Goal: Task Accomplishment & Management: Use online tool/utility

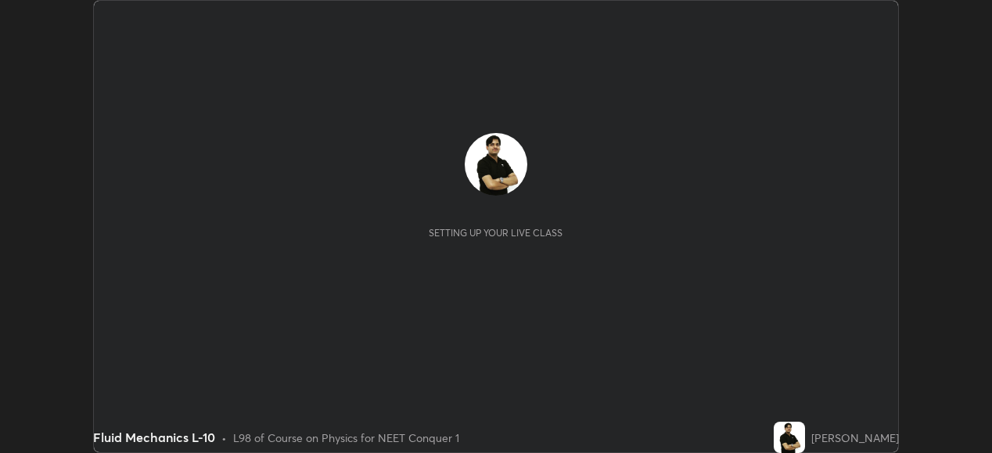
scroll to position [453, 992]
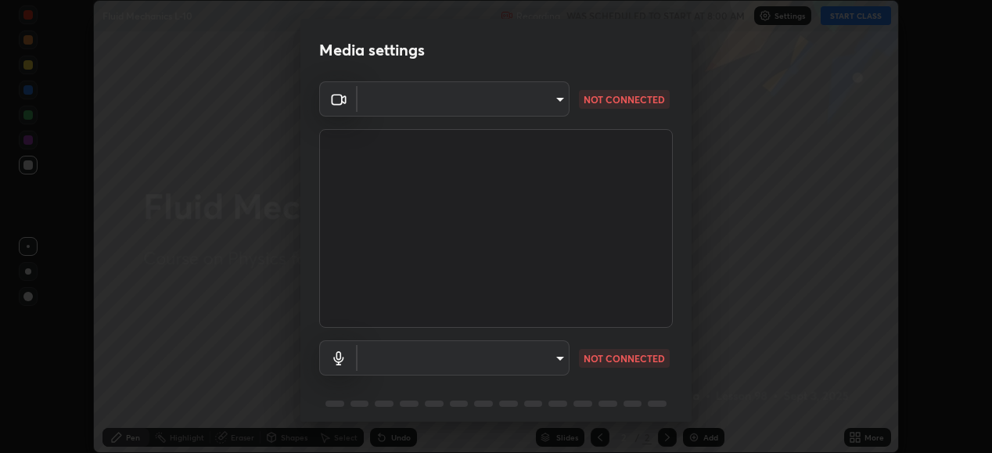
type input "ef407f58ae65e10c1af5a040b6eccf178273e27ca296938399710cc3d85b5032"
type input "default"
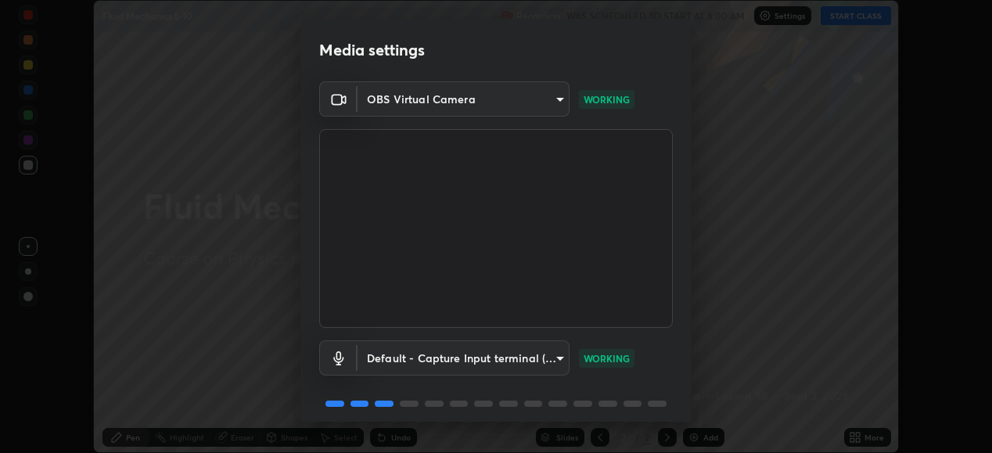
scroll to position [60, 0]
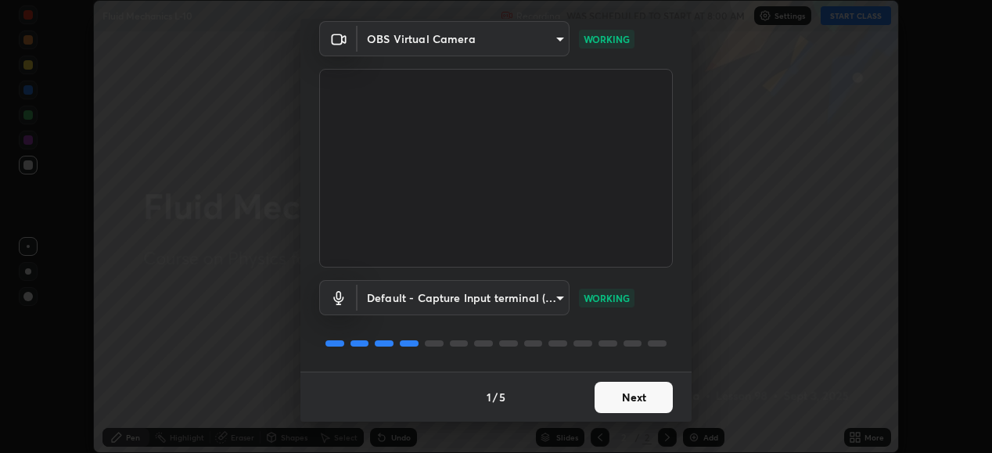
click at [632, 400] on button "Next" at bounding box center [633, 397] width 78 height 31
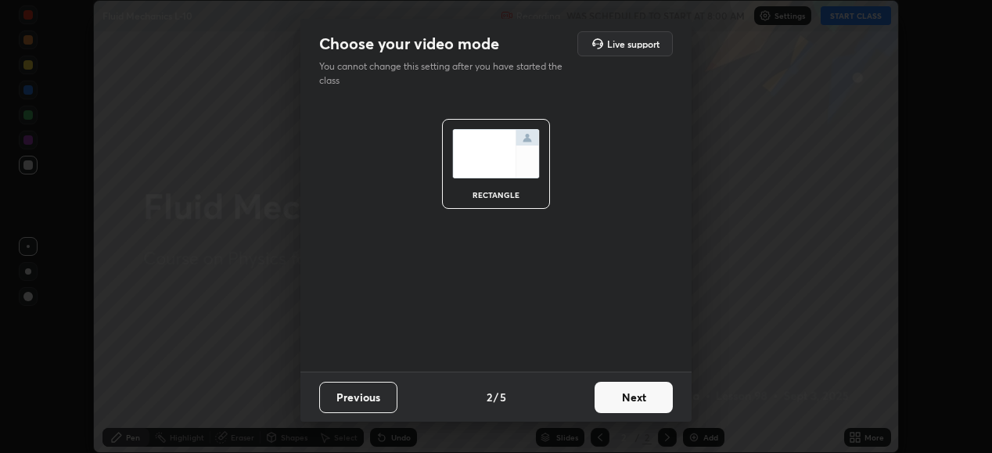
click at [637, 404] on button "Next" at bounding box center [633, 397] width 78 height 31
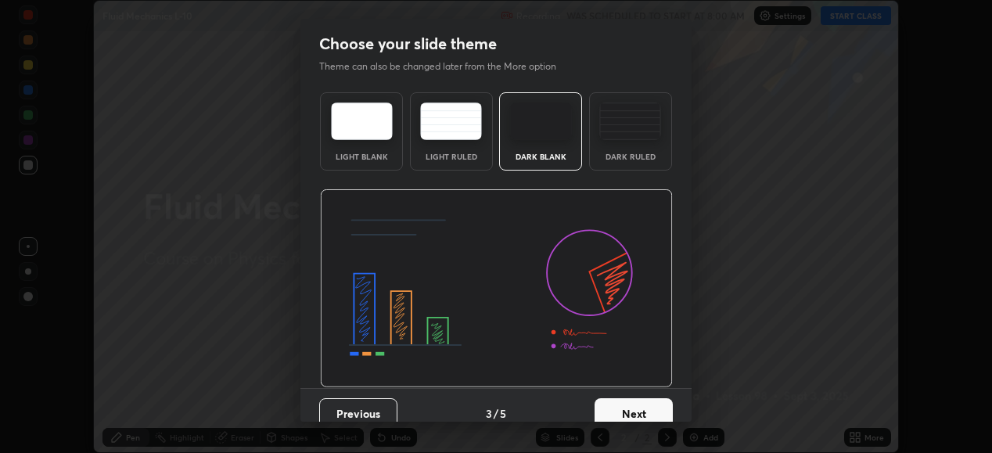
click at [644, 408] on button "Next" at bounding box center [633, 413] width 78 height 31
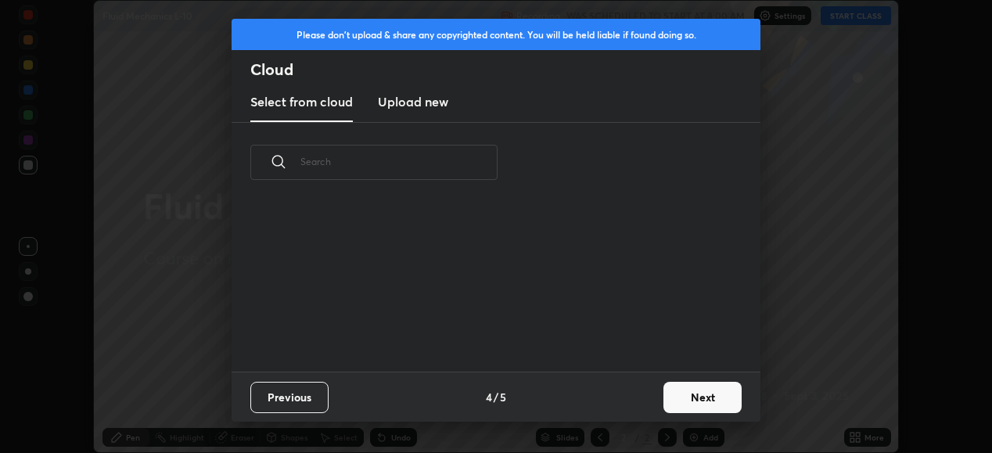
scroll to position [169, 502]
click at [684, 394] on button "Next" at bounding box center [702, 397] width 78 height 31
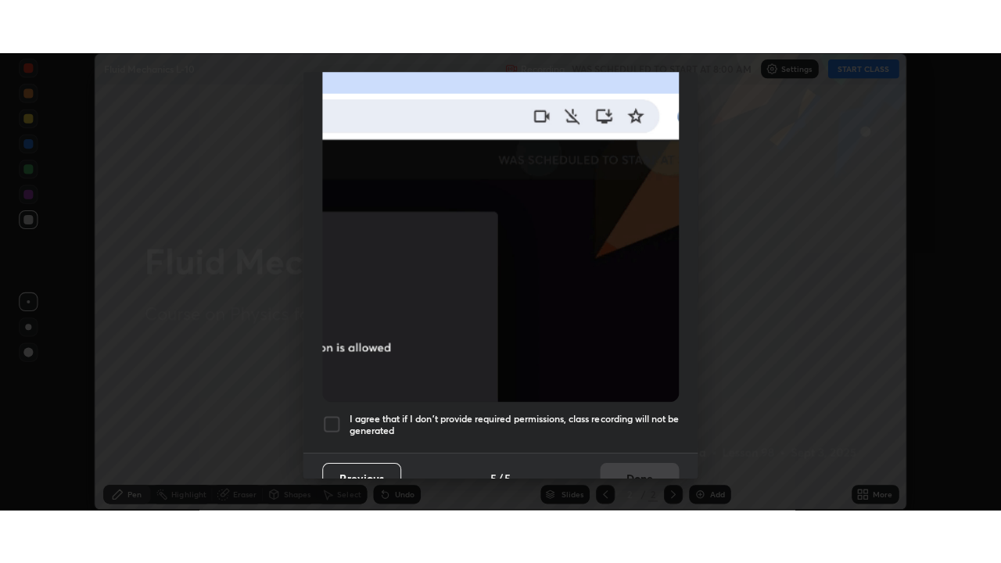
scroll to position [379, 0]
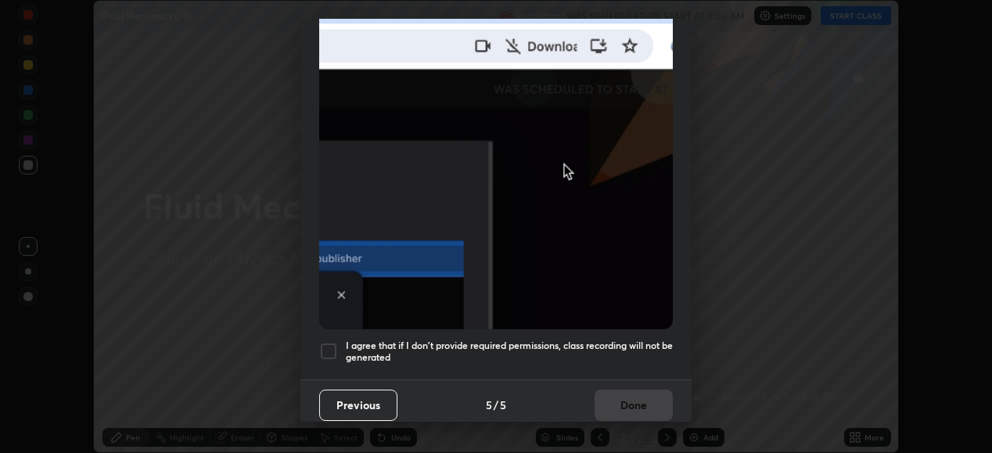
click at [339, 342] on div "I agree that if I don't provide required permissions, class recording will not …" at bounding box center [496, 351] width 354 height 19
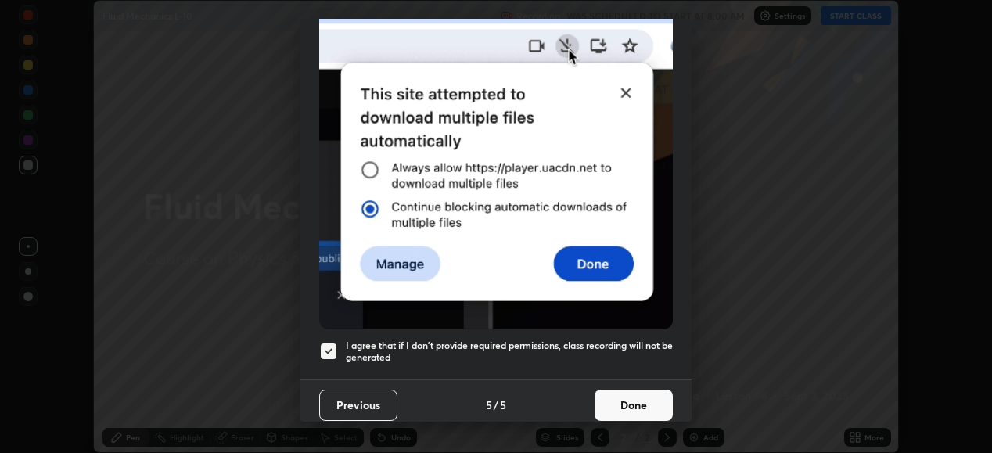
click at [625, 390] on button "Done" at bounding box center [633, 405] width 78 height 31
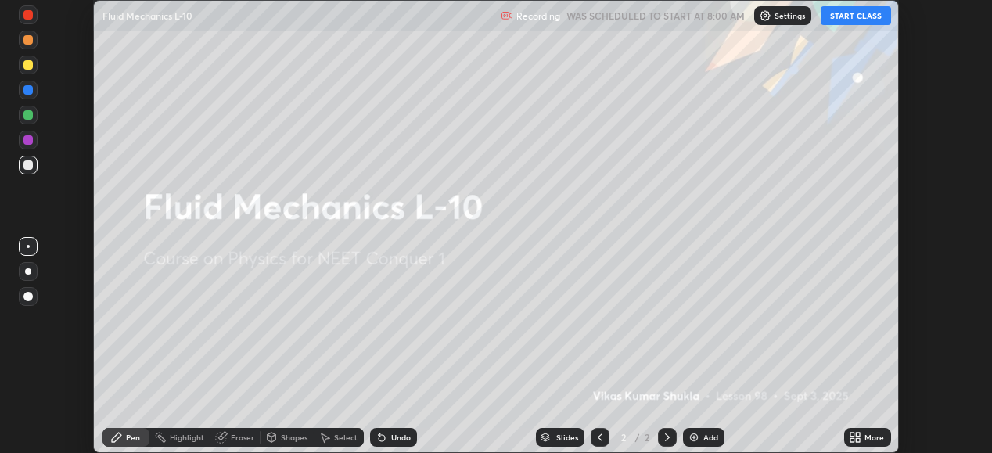
click at [851, 14] on button "START CLASS" at bounding box center [856, 15] width 70 height 19
click at [858, 434] on icon at bounding box center [858, 435] width 4 height 4
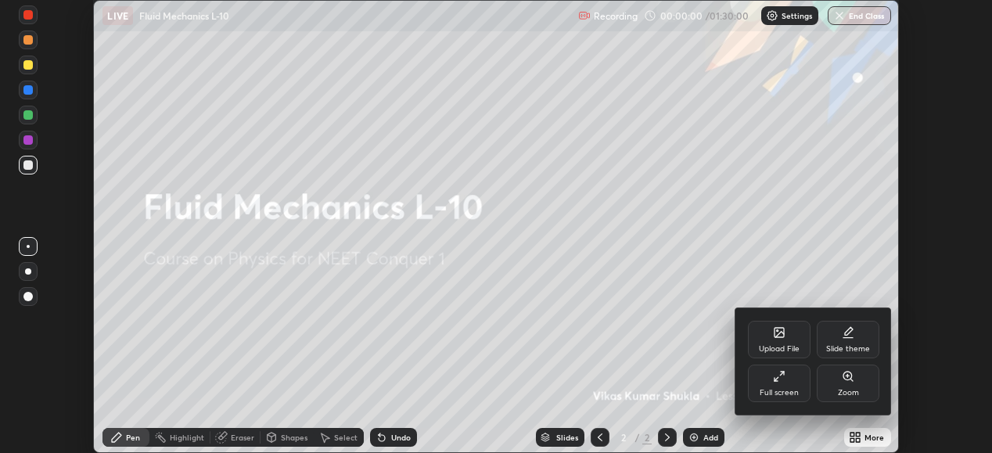
click at [771, 389] on div "Full screen" at bounding box center [779, 393] width 39 height 8
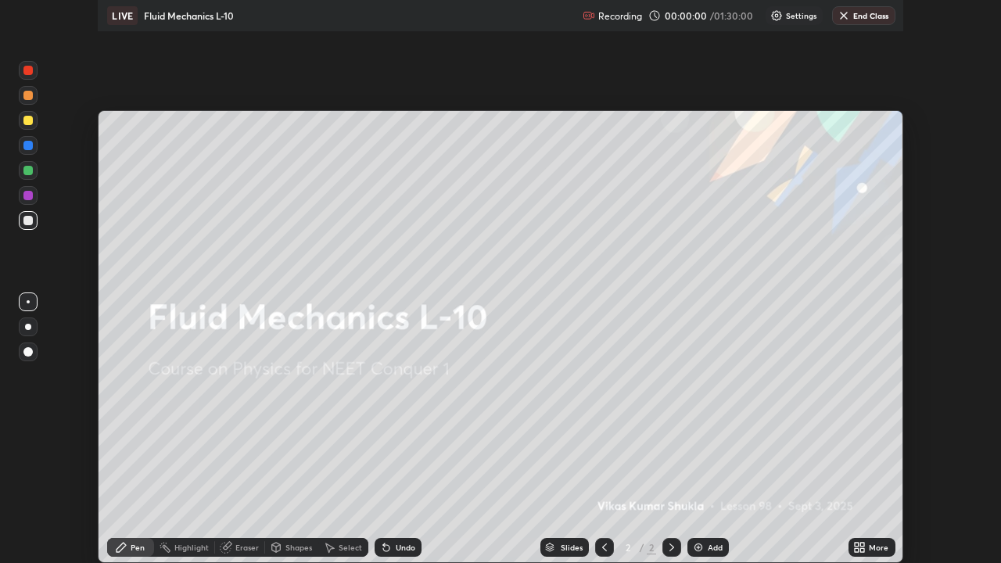
scroll to position [563, 1001]
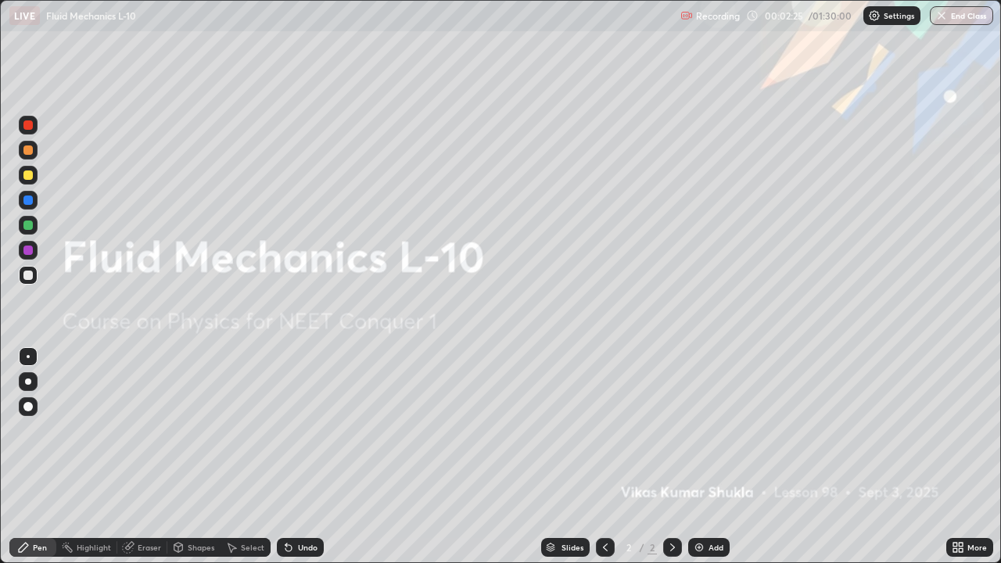
click at [701, 452] on img at bounding box center [699, 547] width 13 height 13
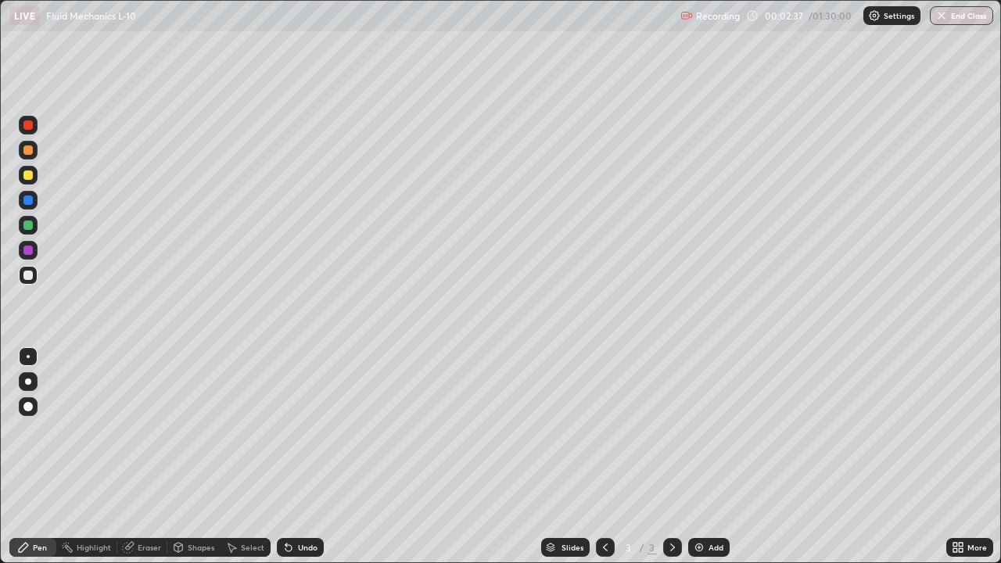
click at [29, 178] on div at bounding box center [27, 175] width 9 height 9
click at [302, 452] on div "Undo" at bounding box center [300, 547] width 47 height 19
click at [286, 452] on icon at bounding box center [289, 548] width 6 height 6
click at [31, 278] on div at bounding box center [27, 275] width 9 height 9
click at [198, 452] on div "Shapes" at bounding box center [201, 548] width 27 height 8
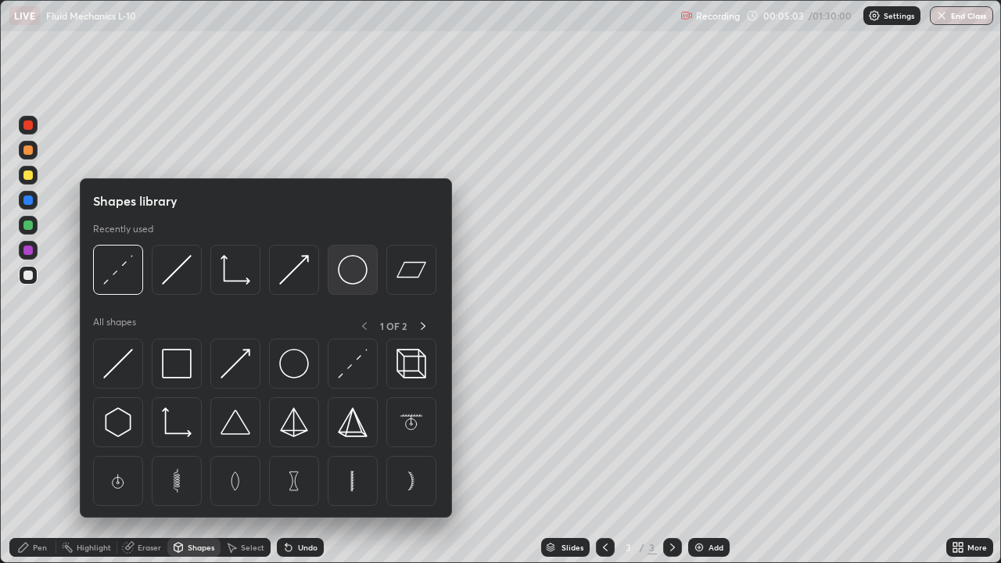
click at [341, 280] on img at bounding box center [353, 270] width 30 height 30
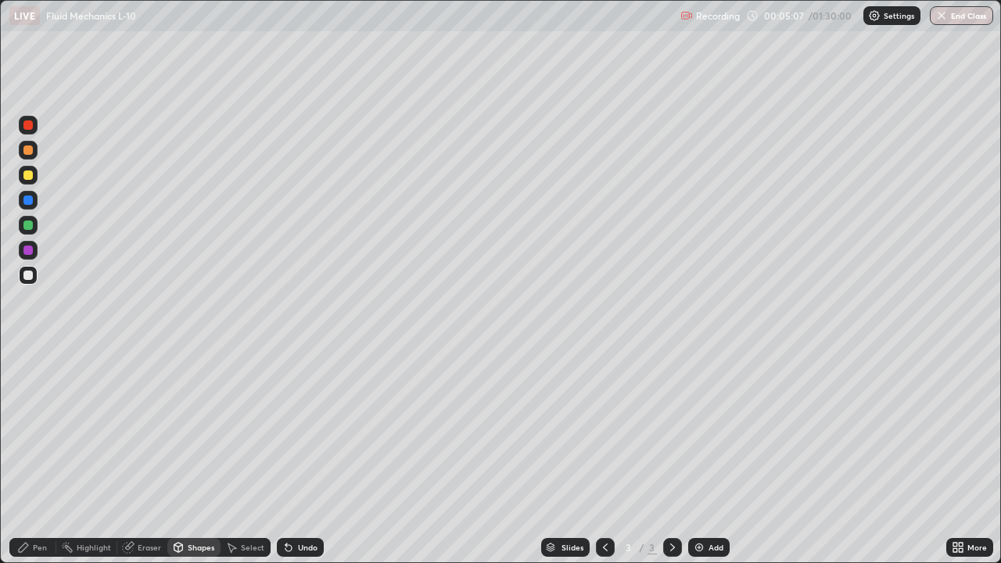
click at [27, 151] on div at bounding box center [27, 149] width 9 height 9
click at [29, 200] on div at bounding box center [27, 200] width 9 height 9
click at [202, 452] on div "Shapes" at bounding box center [201, 548] width 27 height 8
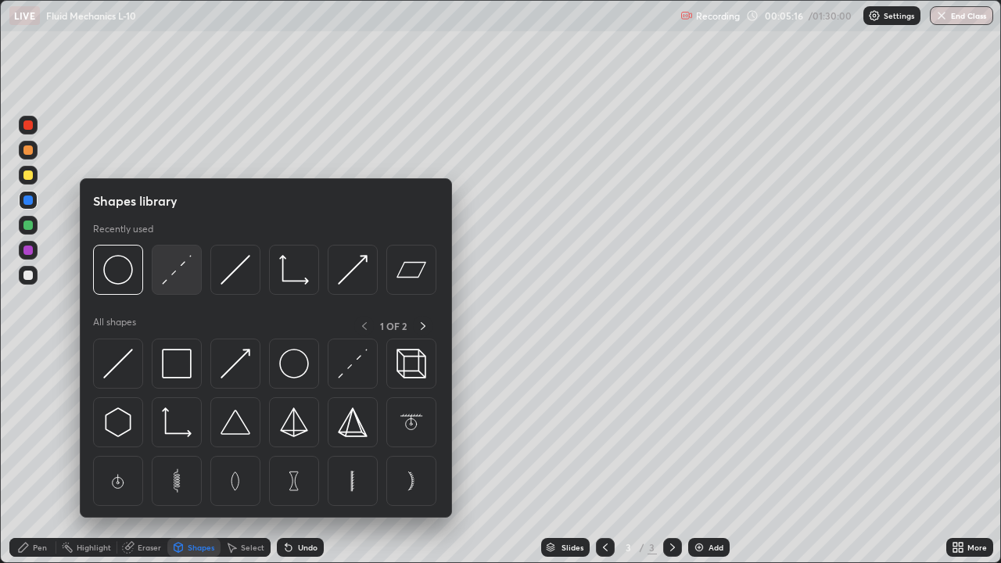
click at [176, 271] on img at bounding box center [177, 270] width 30 height 30
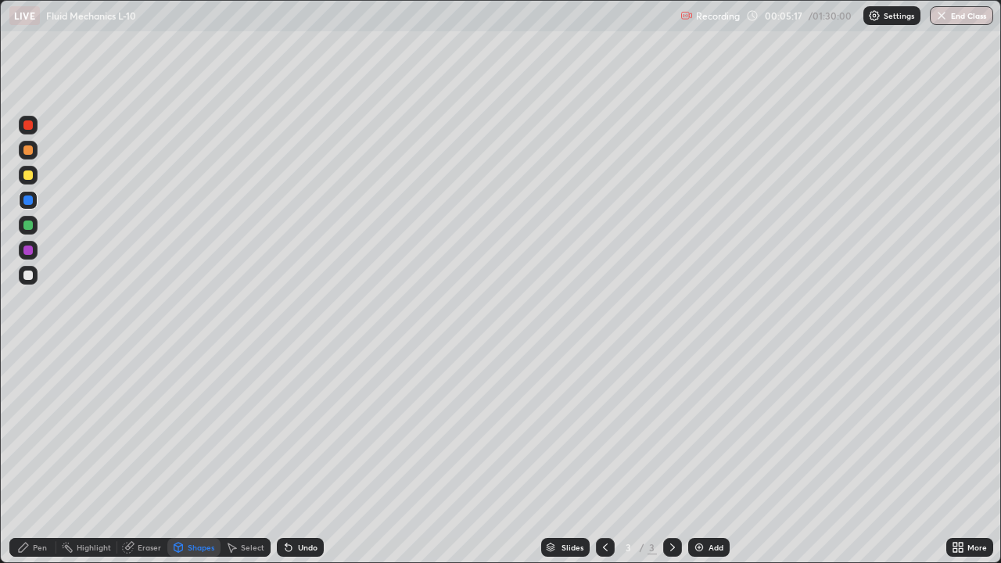
click at [34, 276] on div at bounding box center [28, 275] width 19 height 19
click at [246, 452] on div "Select" at bounding box center [252, 548] width 23 height 8
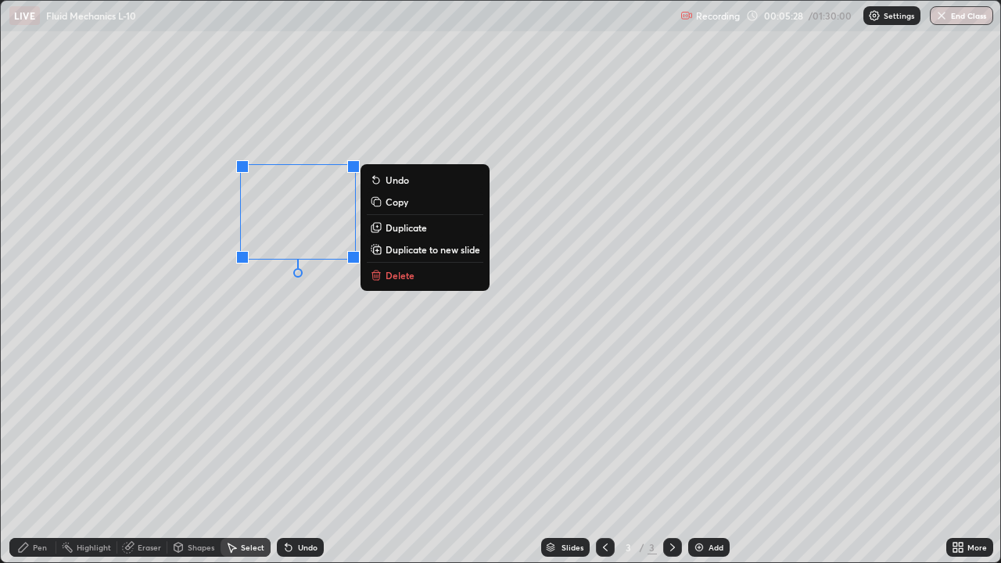
click at [400, 228] on p "Duplicate" at bounding box center [406, 227] width 41 height 13
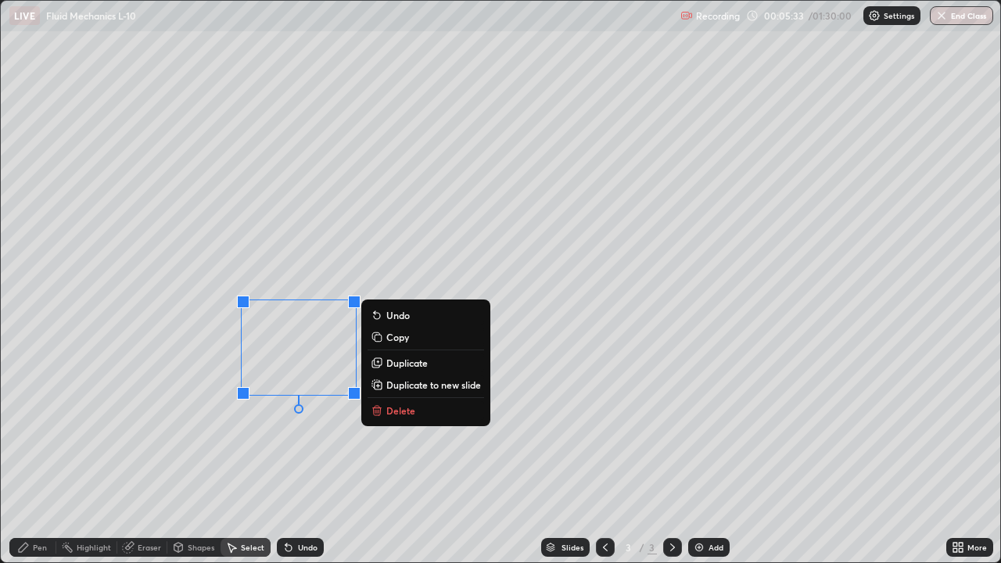
click at [300, 452] on div "0 ° Undo Copy Duplicate Duplicate to new slide Delete" at bounding box center [501, 282] width 1000 height 562
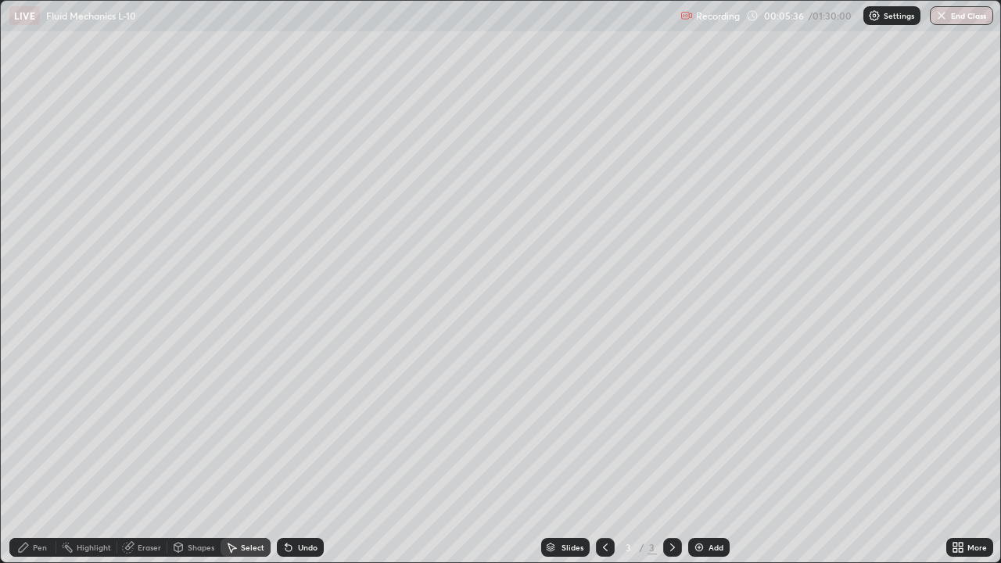
click at [43, 452] on div "Pen" at bounding box center [40, 548] width 14 height 8
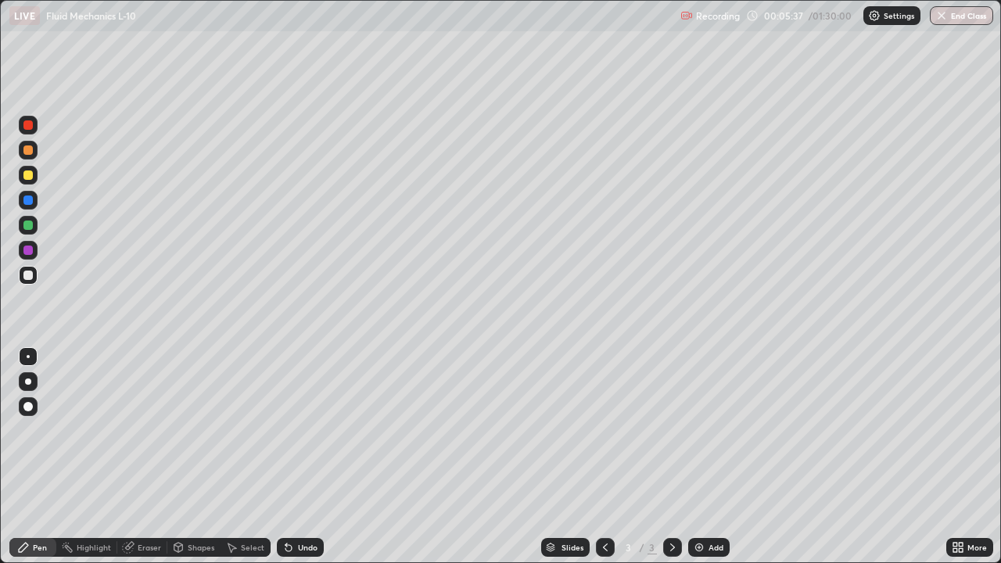
click at [203, 452] on div "Shapes" at bounding box center [201, 548] width 27 height 8
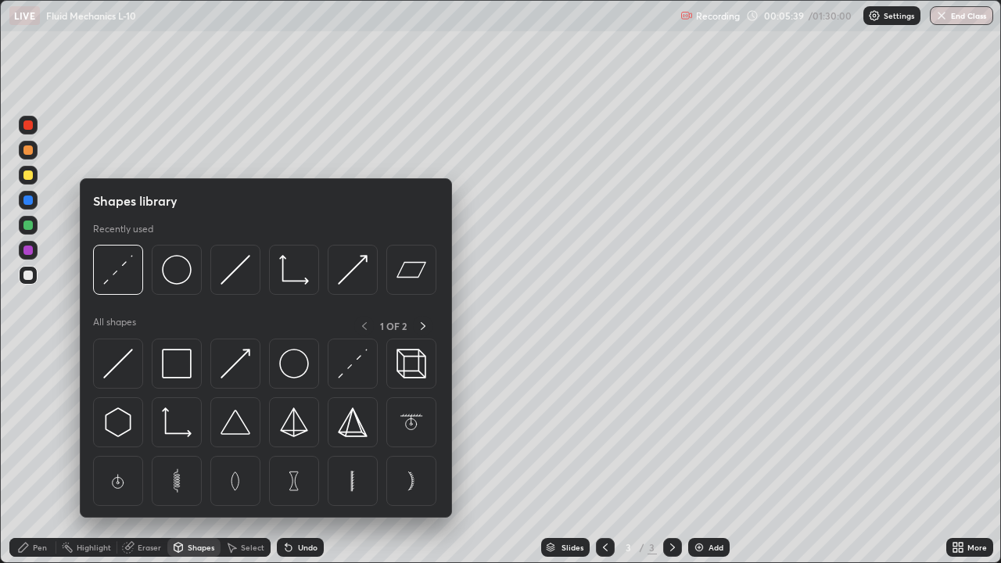
click at [122, 274] on img at bounding box center [118, 270] width 30 height 30
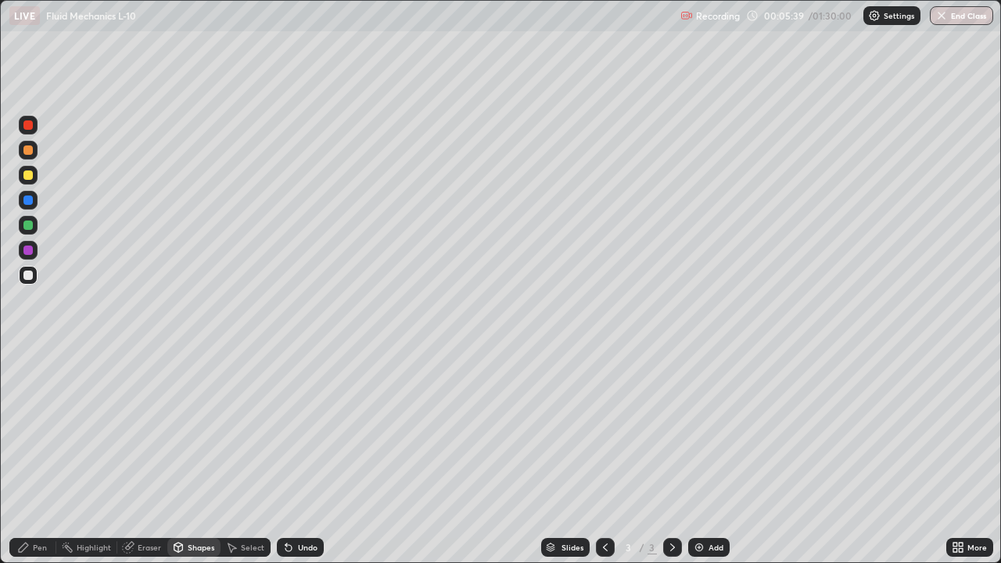
click at [30, 200] on div at bounding box center [27, 200] width 9 height 9
click at [38, 452] on div "Pen" at bounding box center [32, 547] width 47 height 19
click at [27, 275] on div at bounding box center [27, 275] width 9 height 9
click at [25, 178] on div at bounding box center [27, 175] width 9 height 9
click at [153, 452] on div "Eraser" at bounding box center [149, 548] width 23 height 8
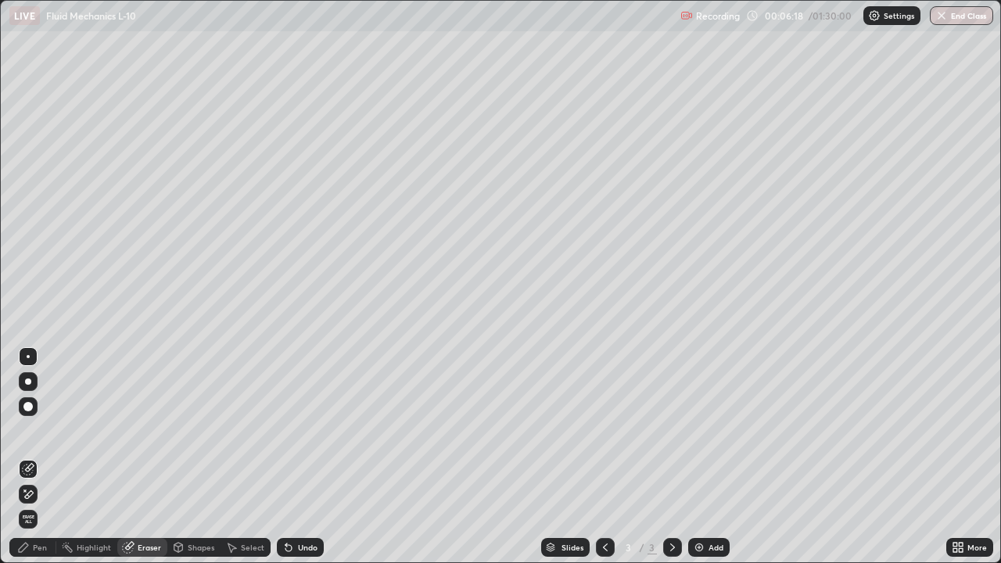
click at [42, 452] on div "Pen" at bounding box center [40, 548] width 14 height 8
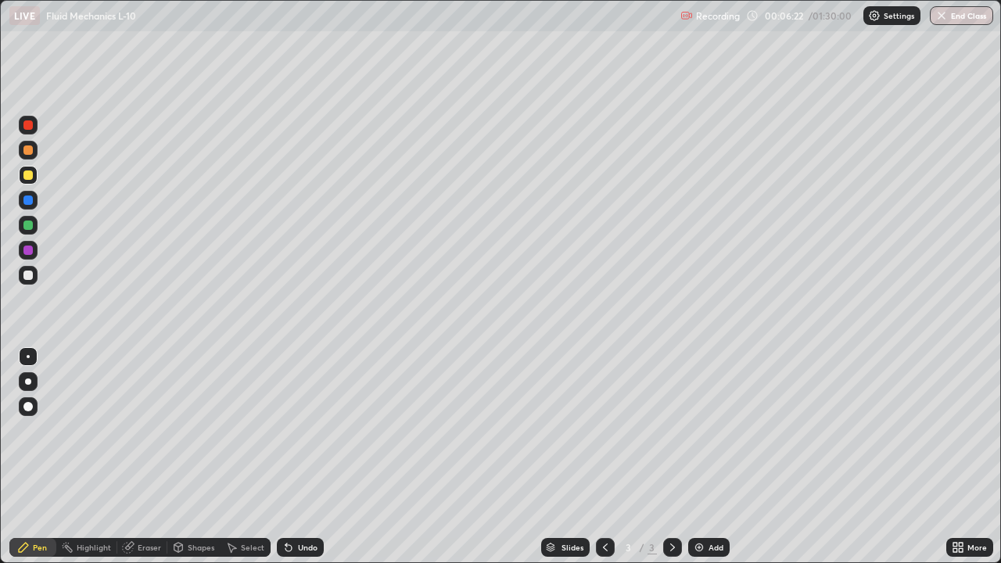
click at [303, 452] on div "Undo" at bounding box center [308, 548] width 20 height 8
click at [28, 203] on div at bounding box center [27, 200] width 9 height 9
click at [30, 275] on div at bounding box center [27, 275] width 9 height 9
click at [27, 250] on div at bounding box center [27, 250] width 9 height 9
click at [307, 452] on div "Undo" at bounding box center [308, 548] width 20 height 8
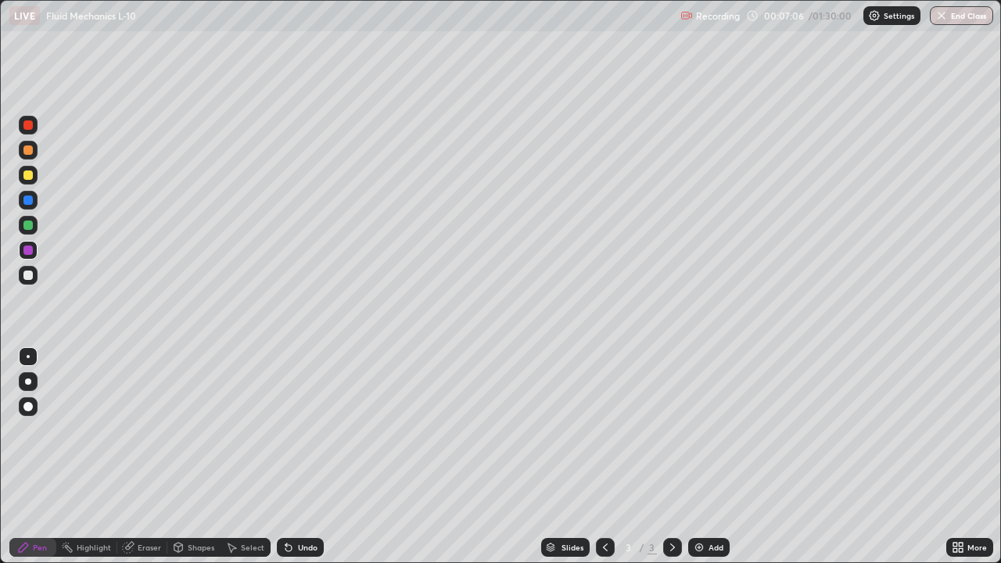
click at [312, 452] on div "Undo" at bounding box center [308, 548] width 20 height 8
click at [146, 452] on div "Eraser" at bounding box center [142, 547] width 50 height 19
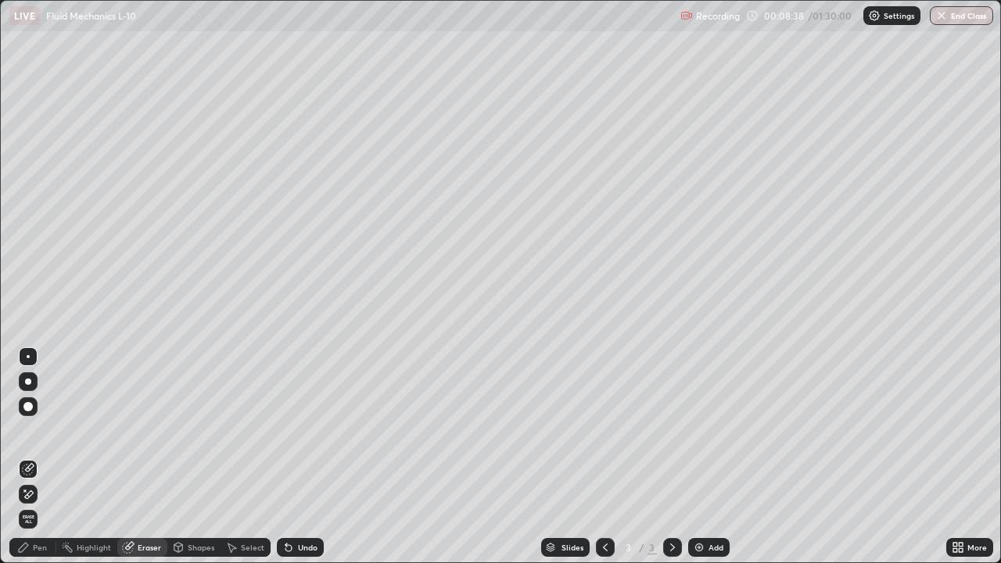
click at [41, 452] on div "Pen" at bounding box center [40, 548] width 14 height 8
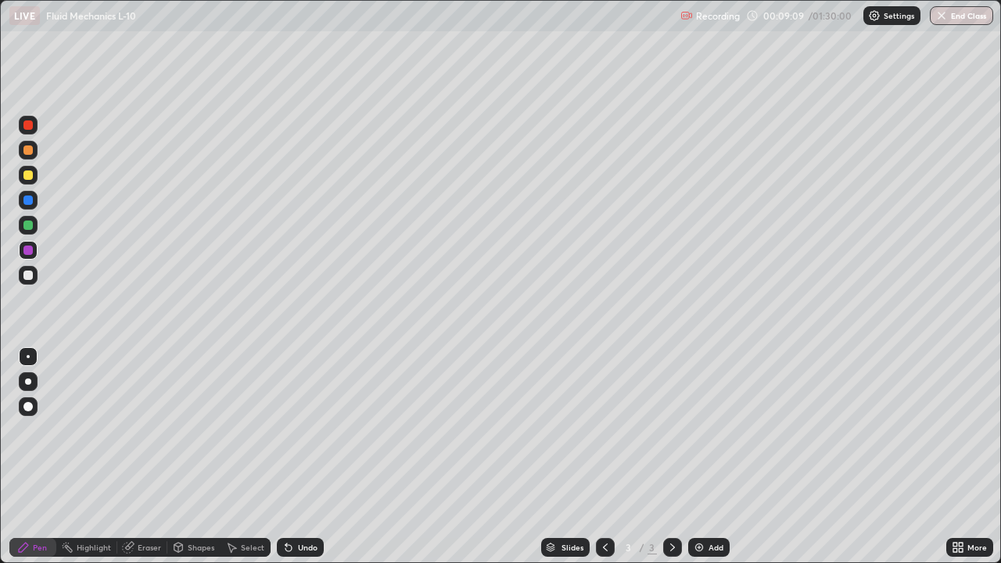
click at [307, 452] on div "Undo" at bounding box center [300, 547] width 47 height 19
click at [303, 452] on div "Undo" at bounding box center [308, 548] width 20 height 8
click at [308, 452] on div "Undo" at bounding box center [308, 548] width 20 height 8
click at [28, 176] on div at bounding box center [27, 175] width 9 height 9
click at [250, 452] on div "Select" at bounding box center [252, 548] width 23 height 8
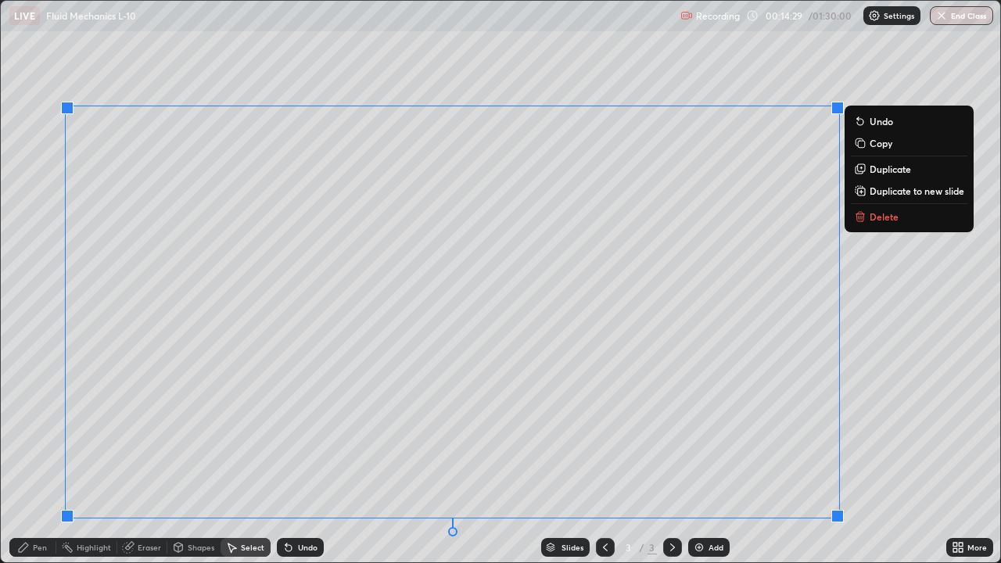
click at [907, 191] on p "Duplicate to new slide" at bounding box center [917, 191] width 95 height 13
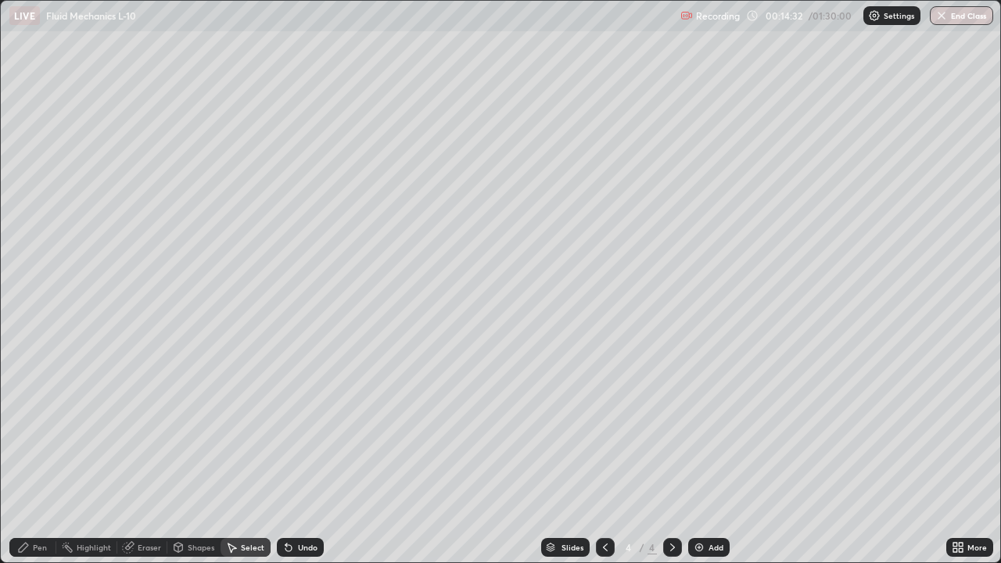
click at [150, 452] on div "Eraser" at bounding box center [149, 548] width 23 height 8
click at [41, 452] on div "Pen" at bounding box center [40, 548] width 14 height 8
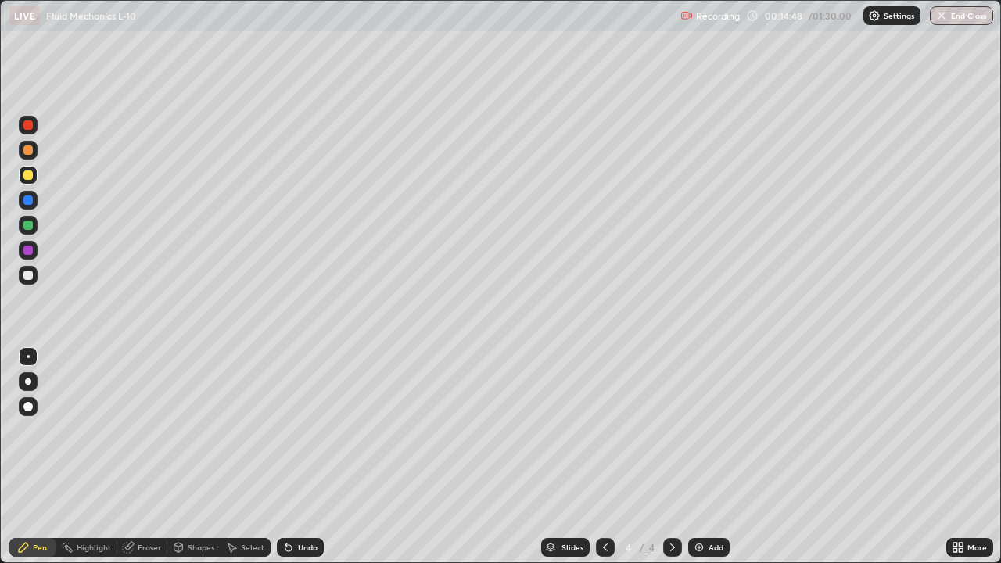
click at [297, 452] on div "Undo" at bounding box center [300, 547] width 47 height 19
click at [301, 452] on div "Undo" at bounding box center [300, 547] width 47 height 19
click at [29, 272] on div at bounding box center [27, 275] width 9 height 9
click at [27, 203] on div at bounding box center [27, 200] width 9 height 9
click at [31, 172] on div at bounding box center [27, 175] width 9 height 9
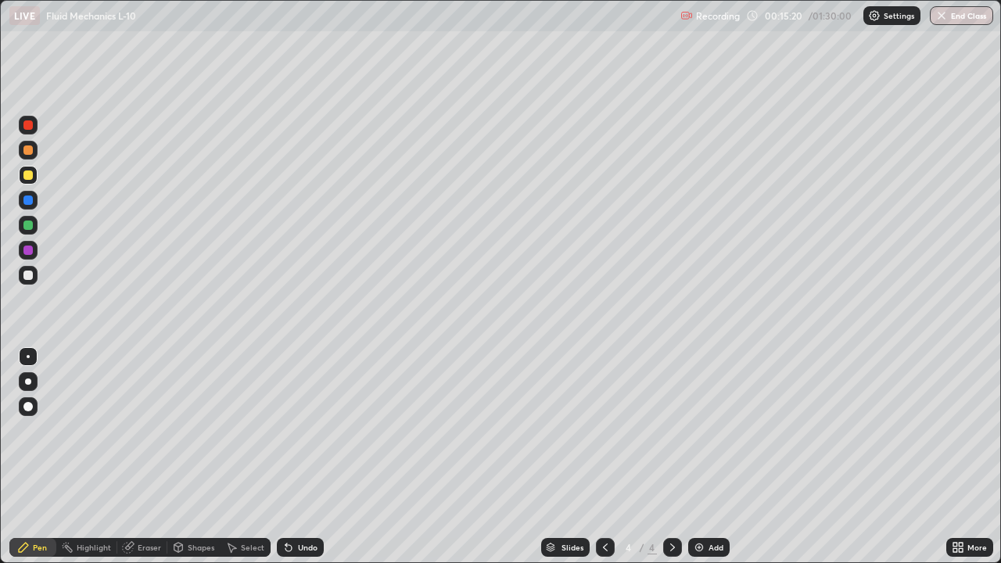
click at [31, 201] on div at bounding box center [27, 200] width 9 height 9
click at [139, 452] on div "Eraser" at bounding box center [142, 547] width 50 height 19
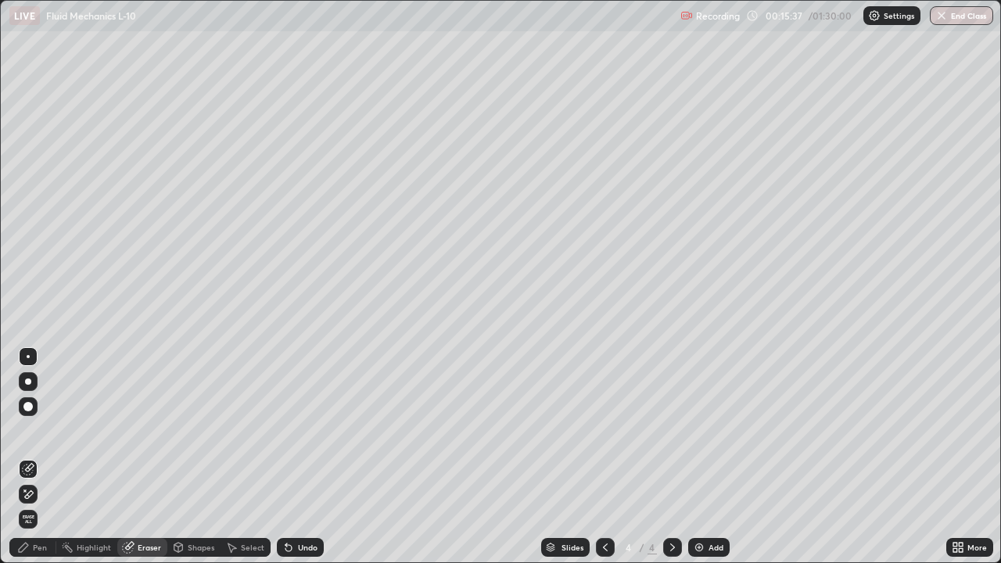
click at [46, 452] on div "Pen" at bounding box center [32, 547] width 47 height 19
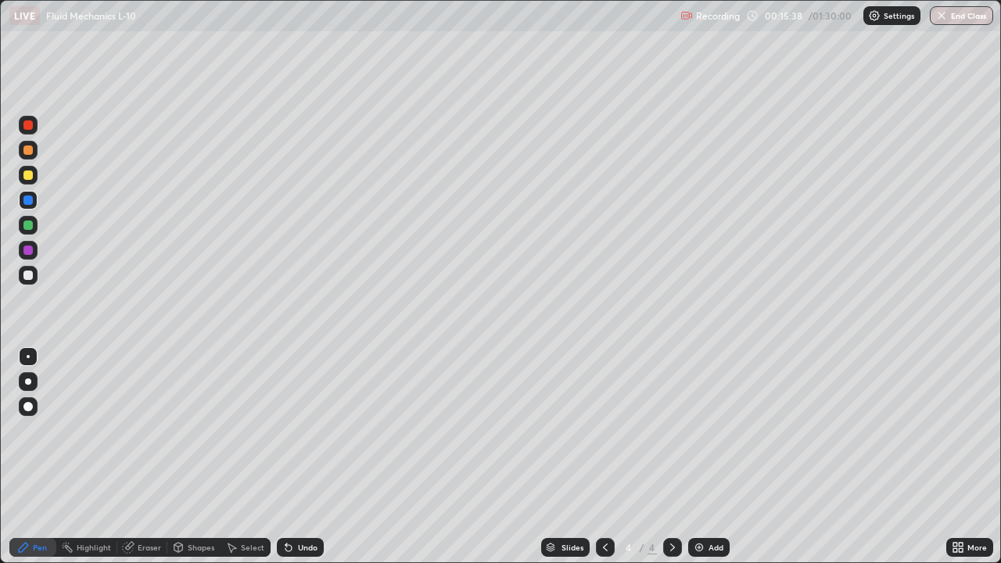
click at [28, 279] on div at bounding box center [27, 275] width 9 height 9
click at [28, 199] on div at bounding box center [27, 200] width 9 height 9
click at [29, 275] on div at bounding box center [27, 275] width 9 height 9
click at [34, 252] on div at bounding box center [28, 250] width 19 height 19
click at [301, 452] on div "Undo" at bounding box center [308, 548] width 20 height 8
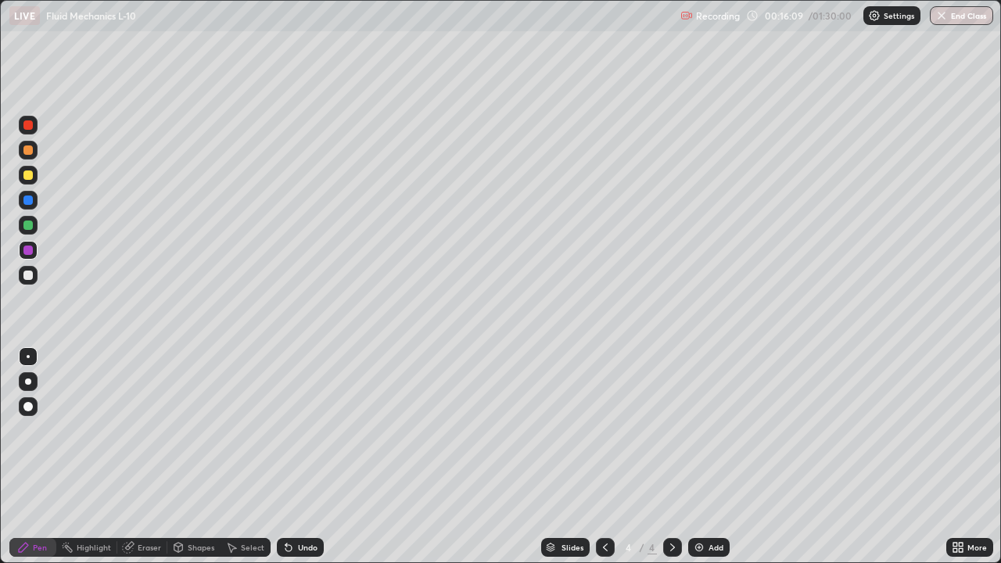
click at [305, 452] on div "Undo" at bounding box center [308, 548] width 20 height 8
click at [35, 178] on div at bounding box center [28, 175] width 19 height 19
click at [708, 452] on div "Add" at bounding box center [708, 547] width 41 height 19
click at [32, 128] on div at bounding box center [27, 124] width 9 height 9
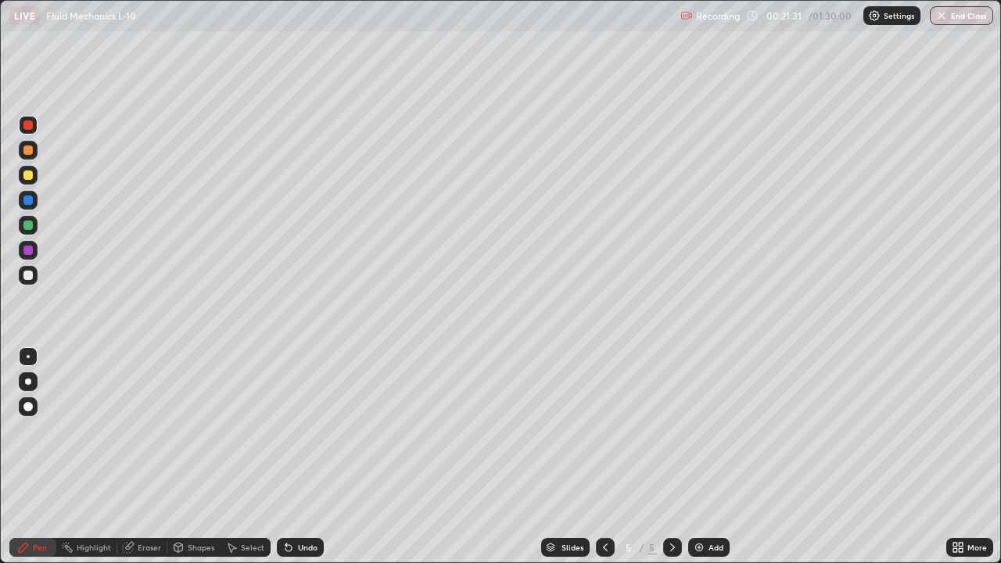
click at [29, 178] on div at bounding box center [27, 175] width 9 height 9
click at [29, 127] on div at bounding box center [27, 124] width 9 height 9
click at [304, 452] on div "Undo" at bounding box center [308, 548] width 20 height 8
click at [303, 452] on div "Undo" at bounding box center [308, 548] width 20 height 8
click at [193, 452] on div "Shapes" at bounding box center [201, 548] width 27 height 8
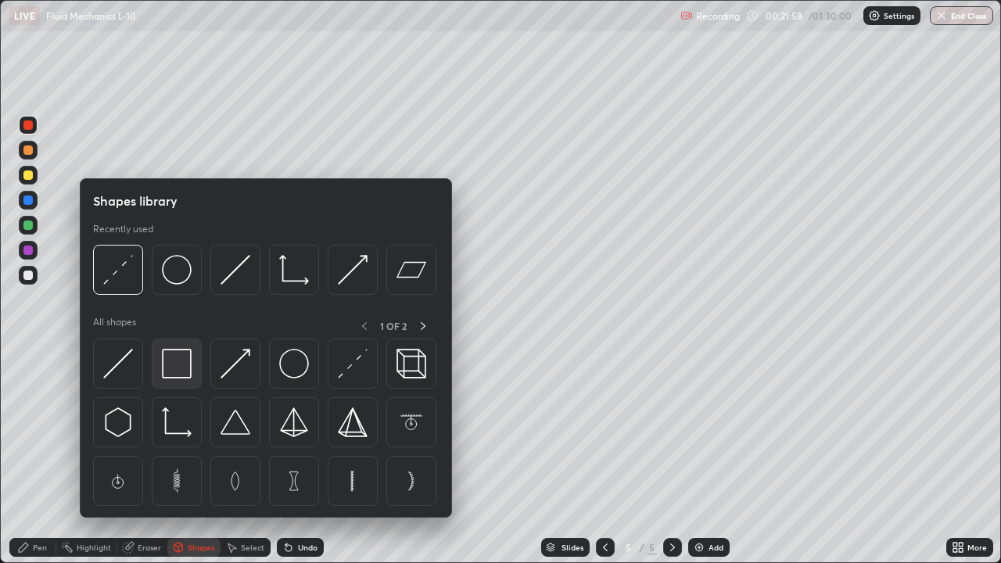
click at [172, 342] on div at bounding box center [177, 364] width 50 height 50
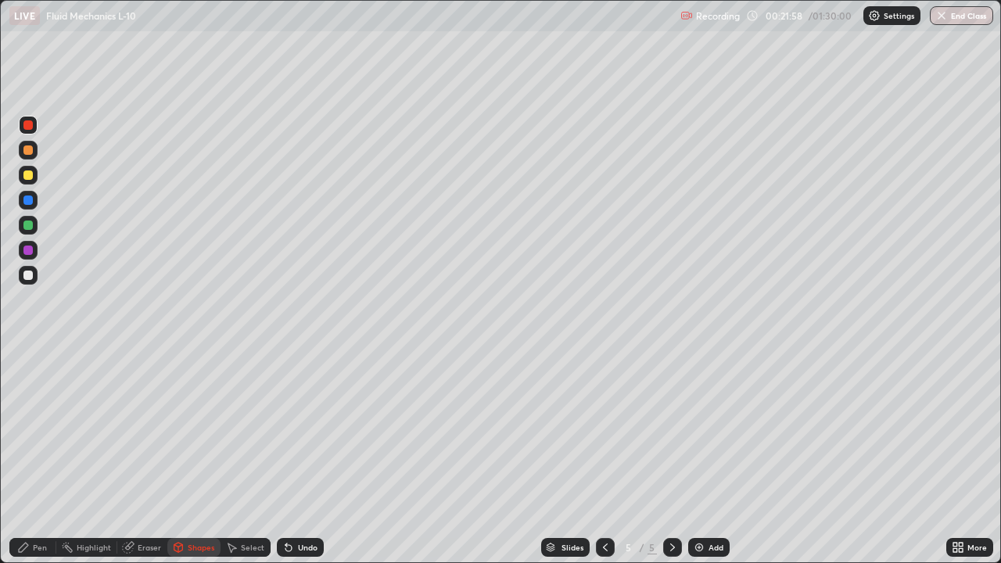
click at [31, 197] on div at bounding box center [27, 200] width 9 height 9
click at [45, 452] on div "Pen" at bounding box center [32, 547] width 47 height 31
click at [31, 277] on div at bounding box center [27, 275] width 9 height 9
click at [198, 452] on div "Shapes" at bounding box center [201, 548] width 27 height 8
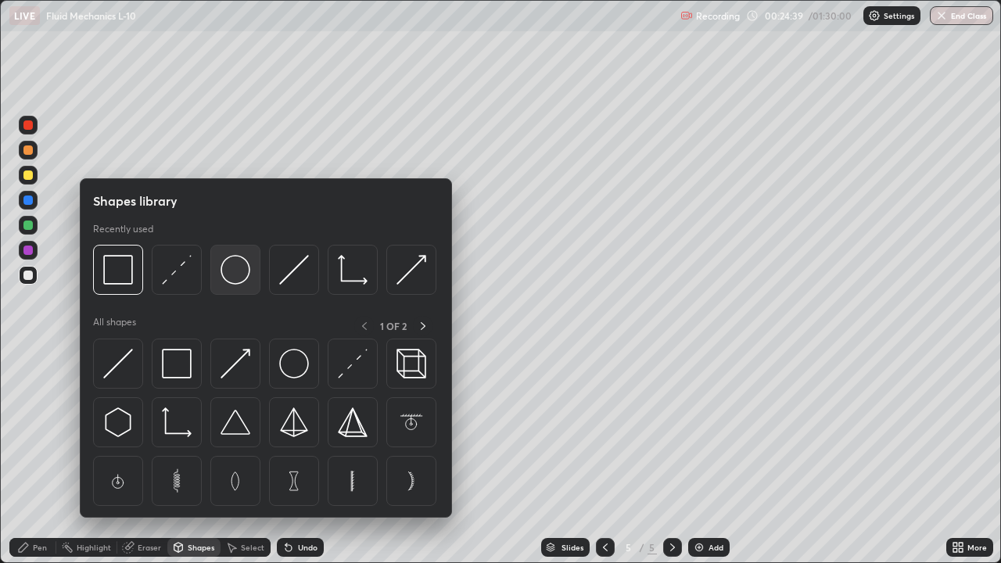
click at [233, 278] on img at bounding box center [236, 270] width 30 height 30
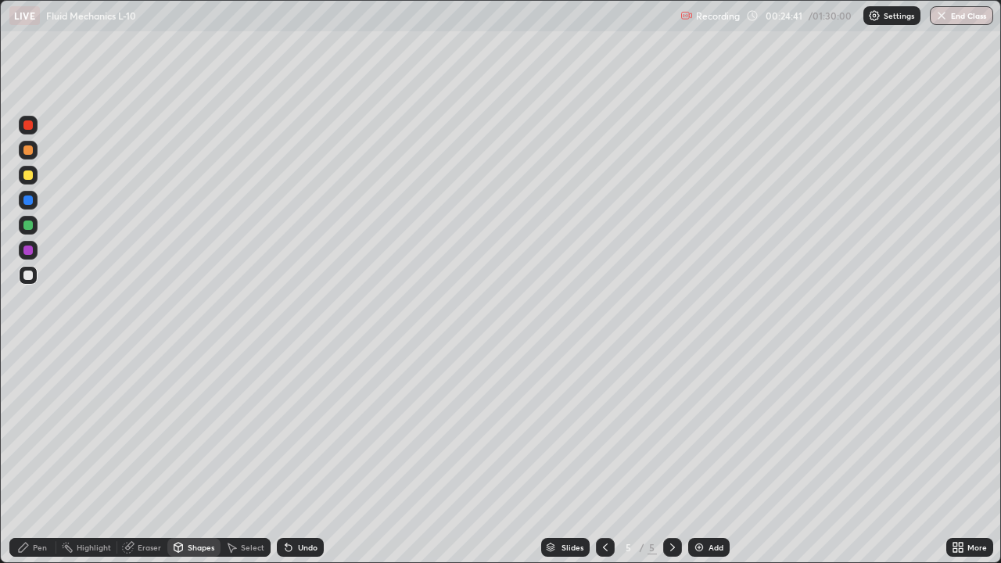
click at [30, 151] on div at bounding box center [27, 149] width 9 height 9
click at [28, 201] on div at bounding box center [27, 200] width 9 height 9
click at [31, 275] on div at bounding box center [27, 275] width 9 height 9
click at [250, 452] on div "Select" at bounding box center [252, 548] width 23 height 8
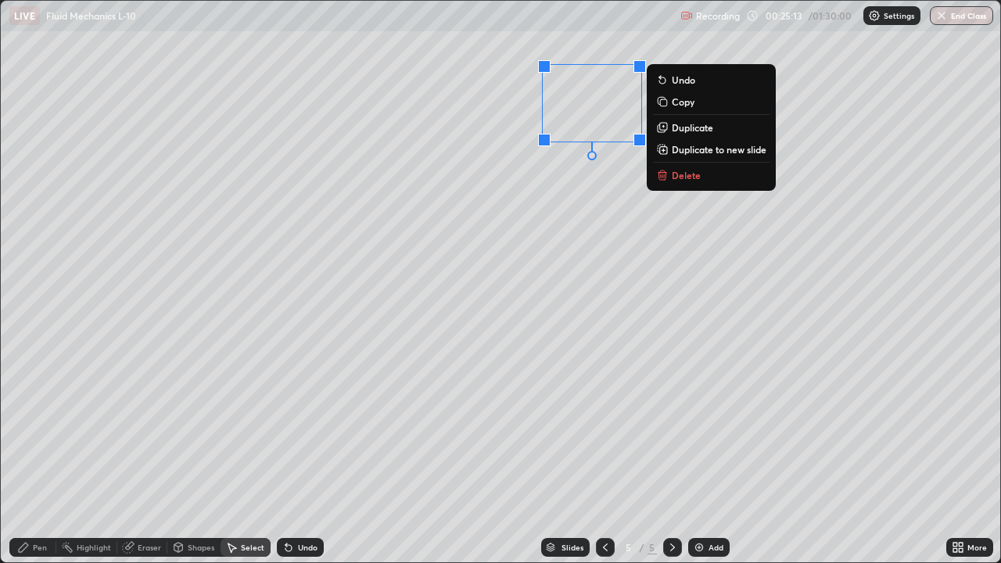
click at [699, 130] on p "Duplicate" at bounding box center [692, 127] width 41 height 13
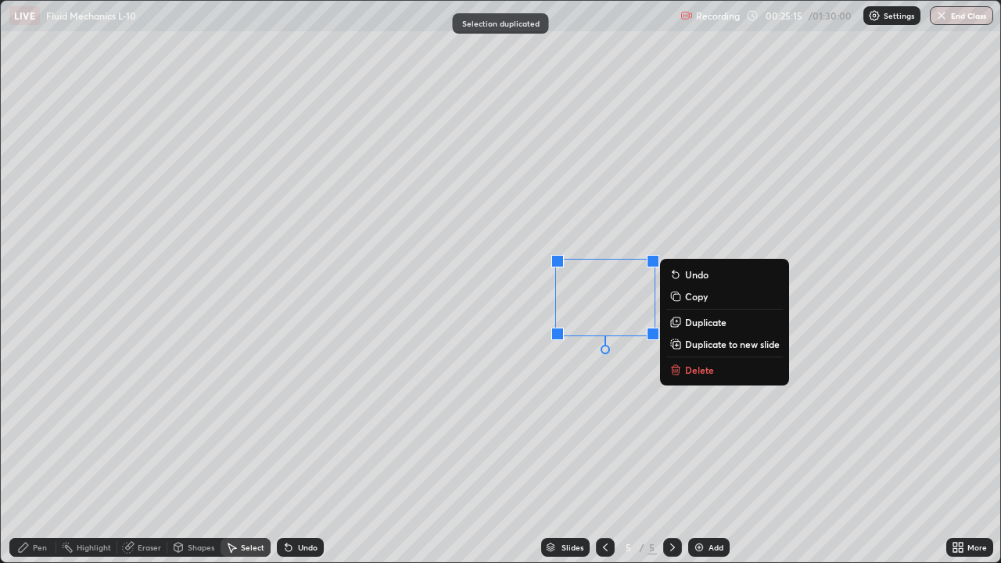
click at [767, 178] on div "0 ° Undo Copy Duplicate Duplicate to new slide Delete" at bounding box center [501, 282] width 1000 height 562
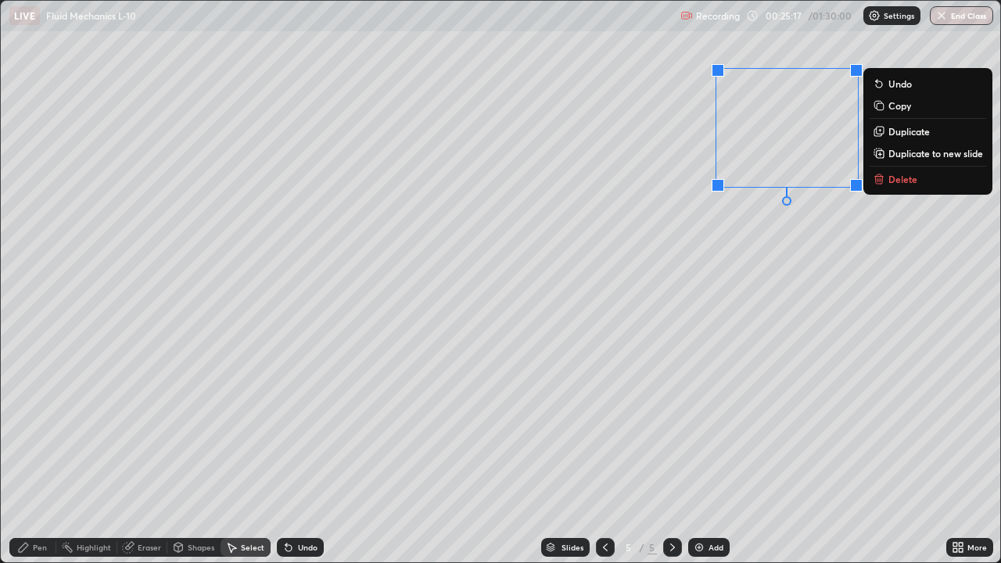
click at [903, 133] on p "Duplicate" at bounding box center [909, 131] width 41 height 13
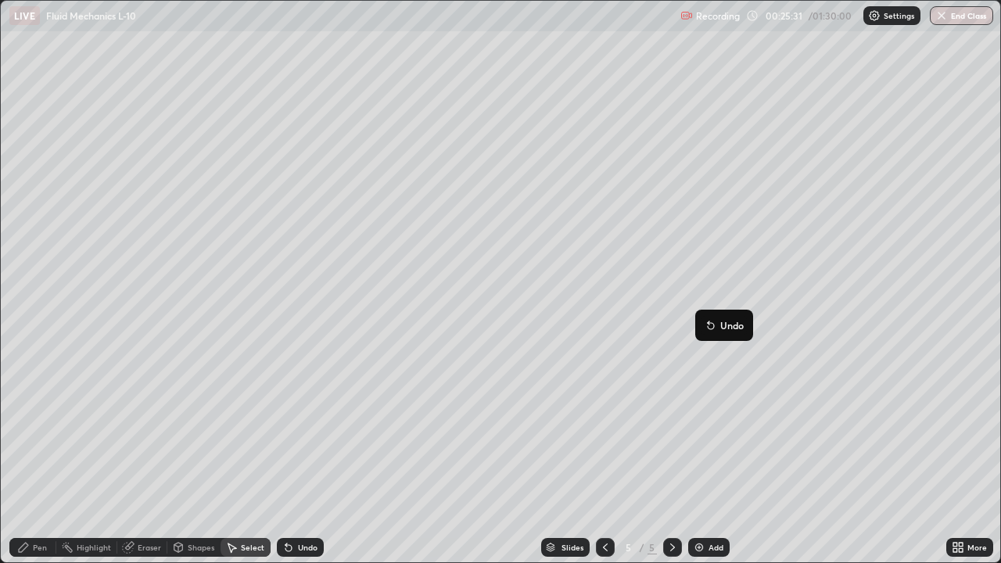
click at [48, 452] on div "Pen" at bounding box center [32, 547] width 47 height 19
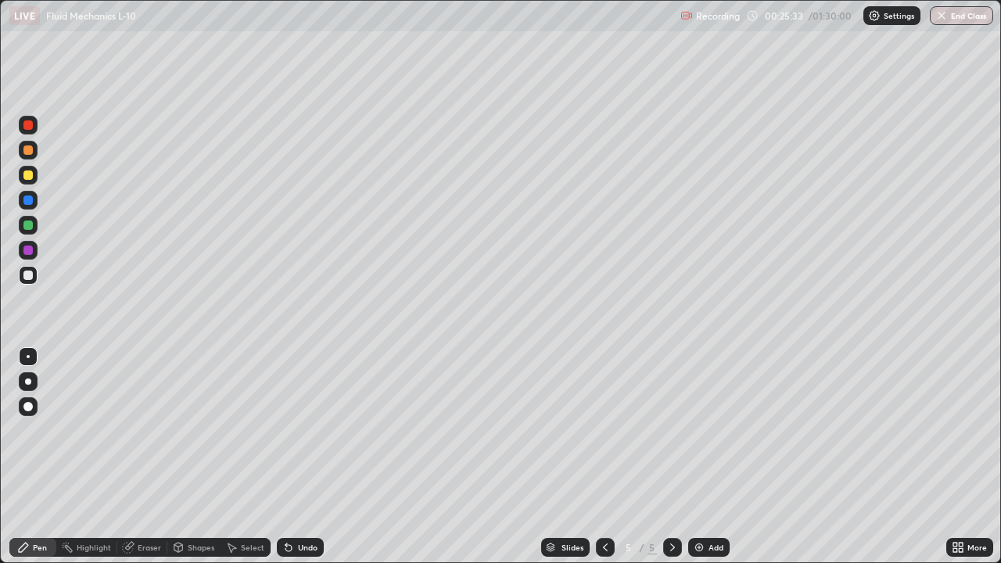
click at [28, 228] on div at bounding box center [27, 225] width 9 height 9
click at [206, 452] on div "Shapes" at bounding box center [201, 548] width 27 height 8
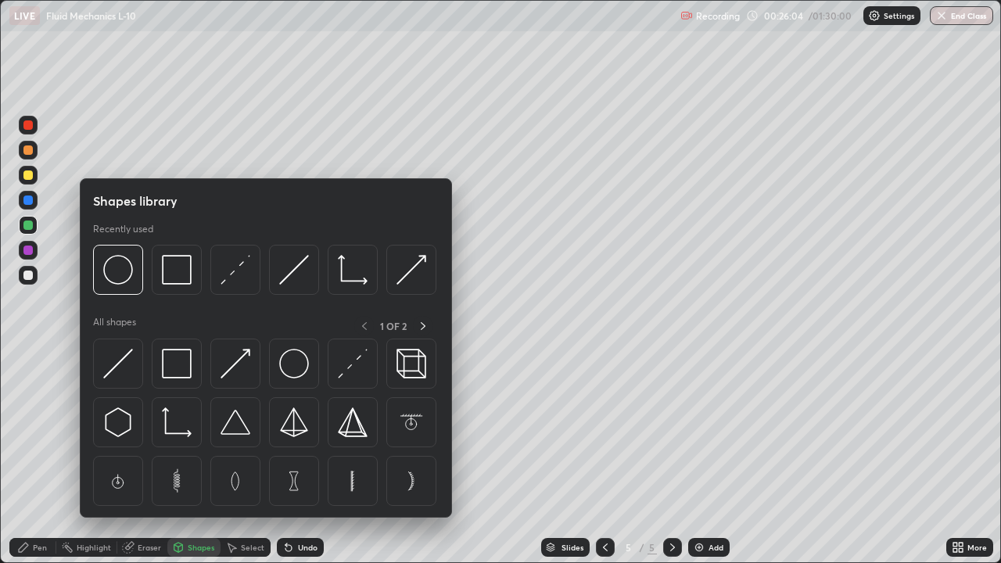
click at [253, 452] on div "Select" at bounding box center [252, 548] width 23 height 8
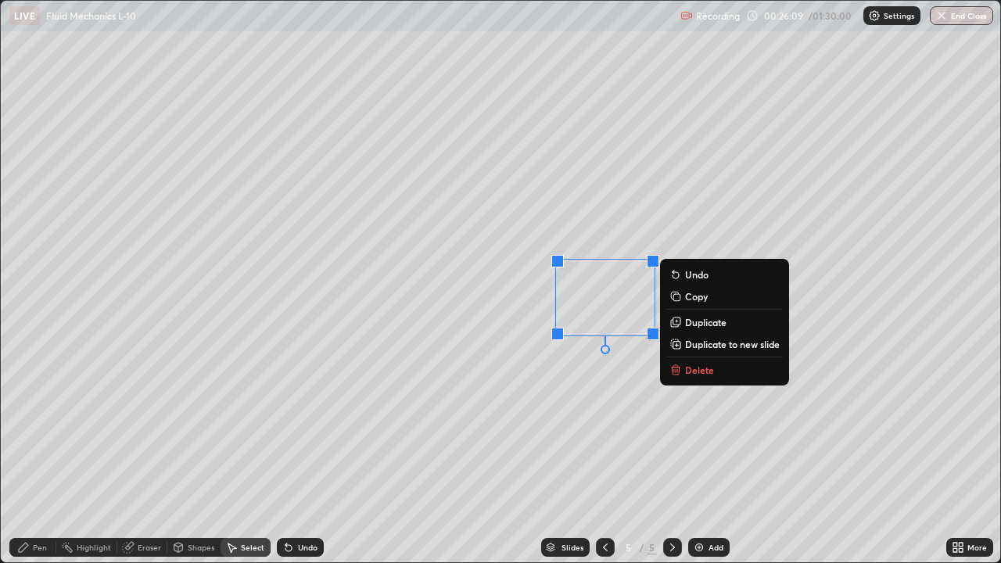
click at [704, 323] on p "Duplicate" at bounding box center [705, 322] width 41 height 13
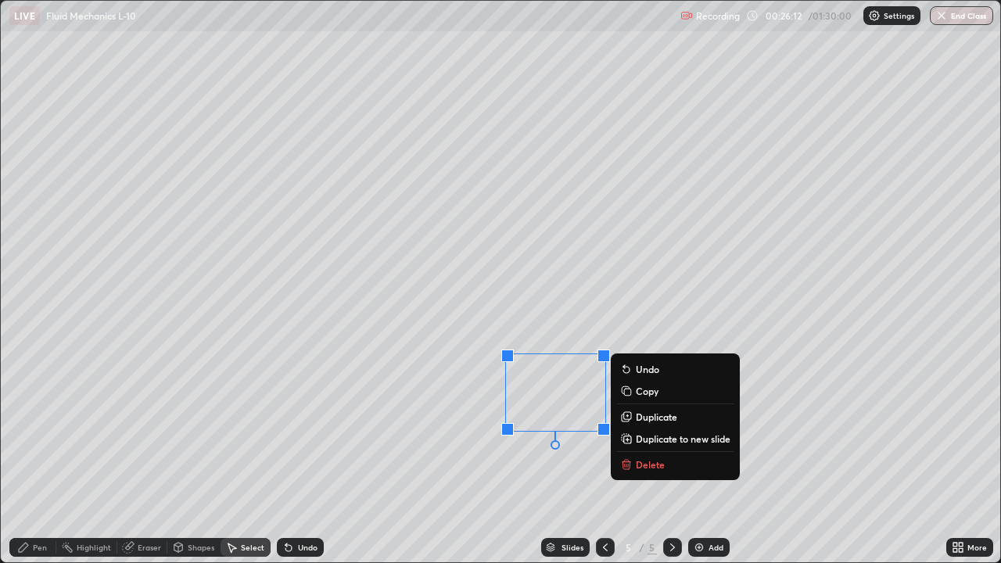
click at [773, 349] on div "0 ° Undo Copy Duplicate Duplicate to new slide Delete" at bounding box center [501, 282] width 1000 height 562
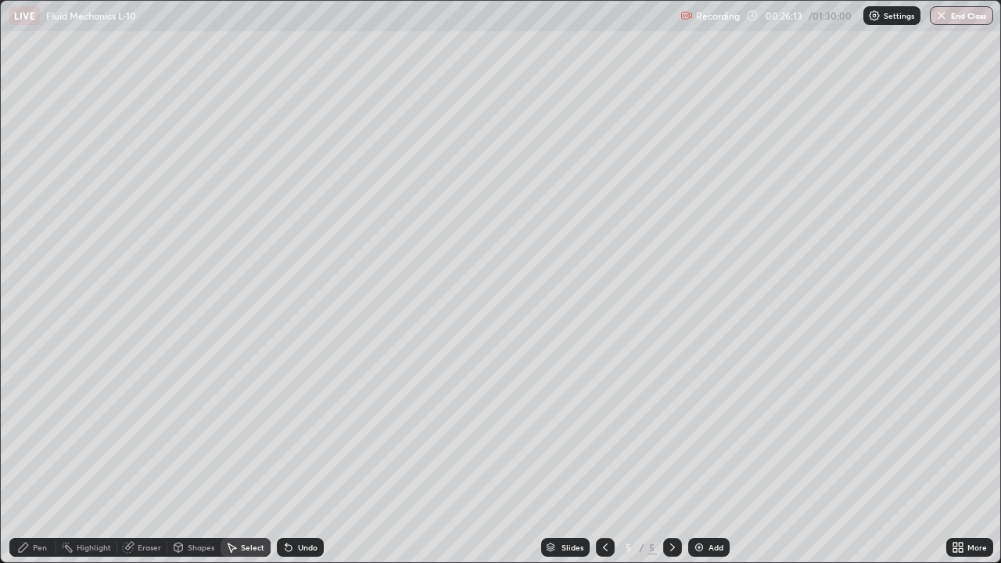
click at [780, 339] on div "0 ° Undo Copy Duplicate Duplicate to new slide Delete" at bounding box center [501, 282] width 1000 height 562
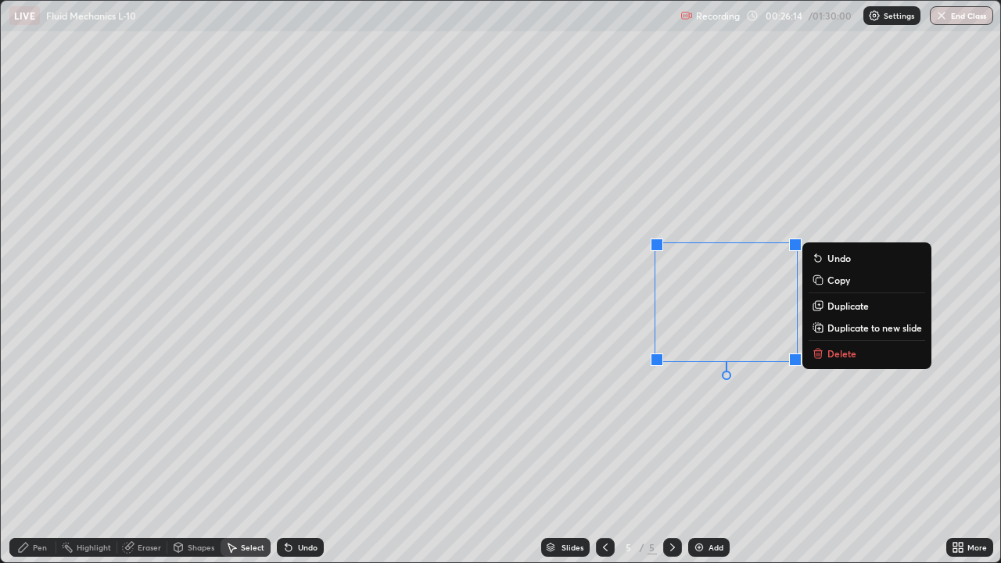
click at [841, 307] on p "Duplicate" at bounding box center [848, 306] width 41 height 13
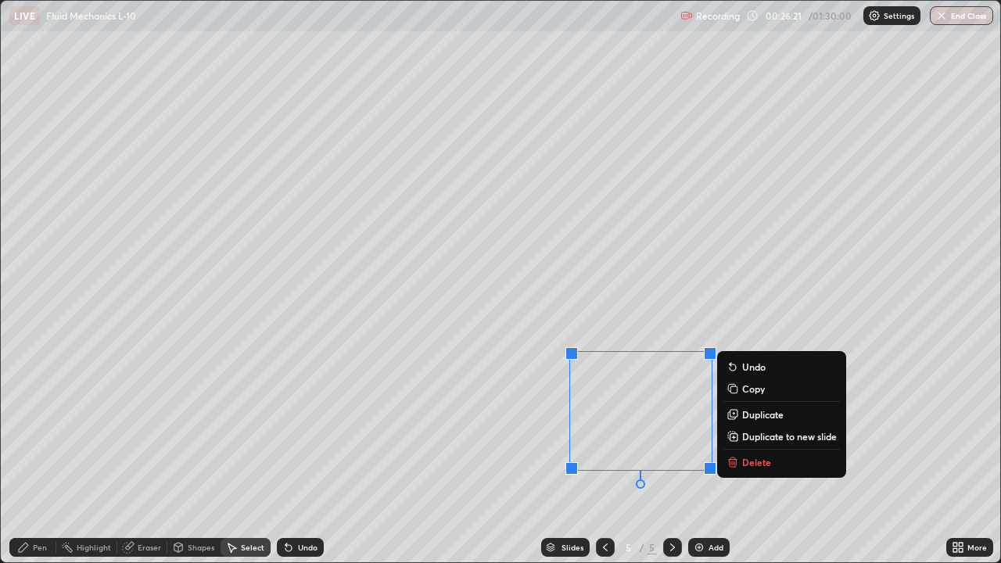
click at [444, 452] on div "0 ° Undo Copy Duplicate Duplicate to new slide Delete" at bounding box center [501, 282] width 1000 height 562
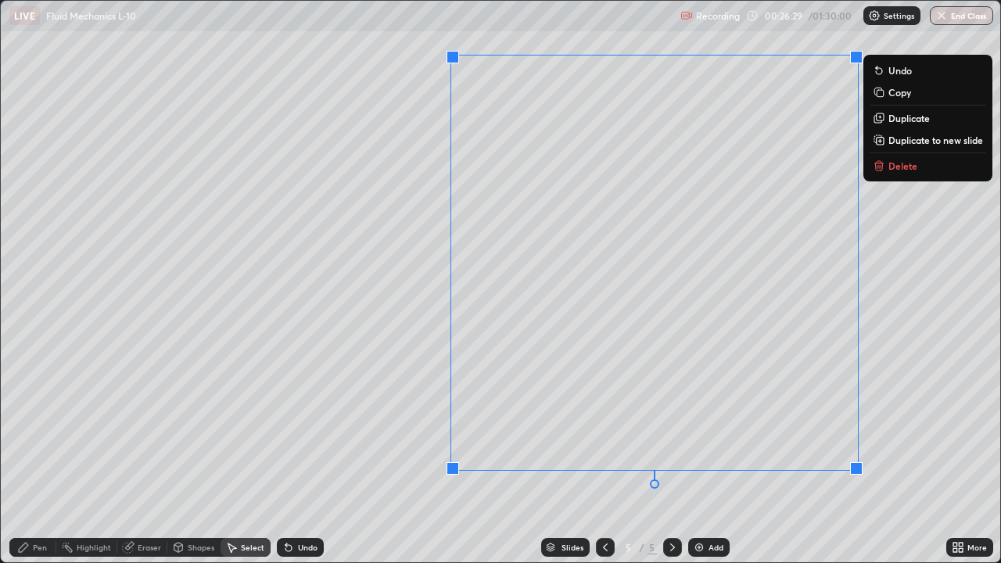
click at [921, 141] on p "Duplicate to new slide" at bounding box center [936, 140] width 95 height 13
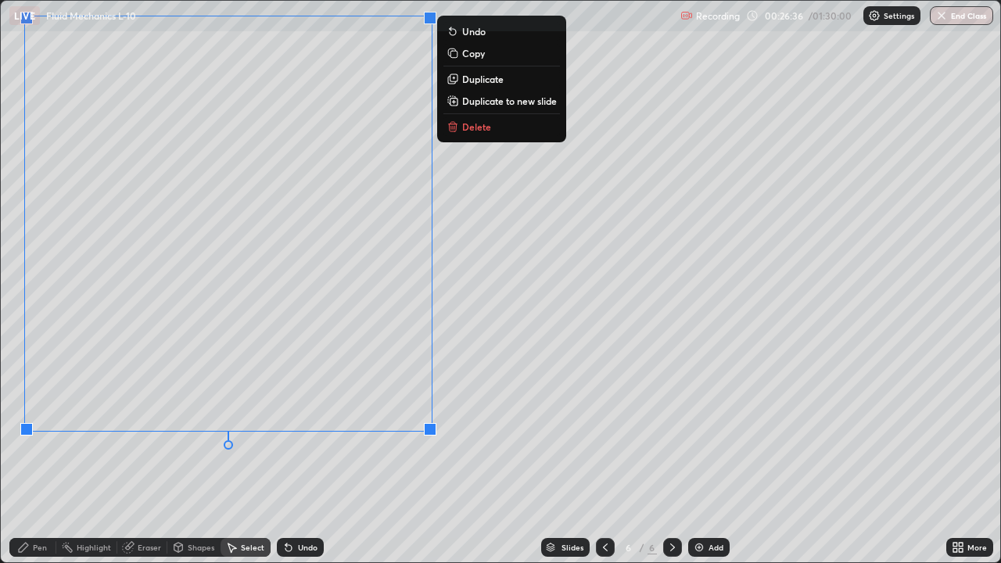
click at [185, 452] on div "0 ° Undo Copy Duplicate Duplicate to new slide Delete" at bounding box center [501, 282] width 1000 height 562
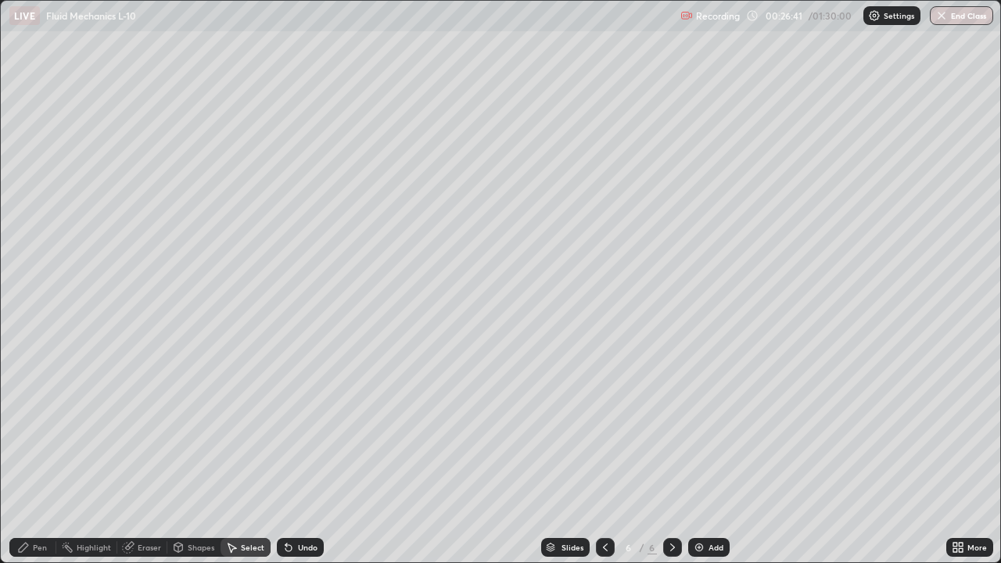
click at [242, 452] on div "Select" at bounding box center [252, 548] width 23 height 8
click at [268, 452] on div "0 ° Undo Copy Duplicate Duplicate to new slide Delete" at bounding box center [501, 282] width 1000 height 562
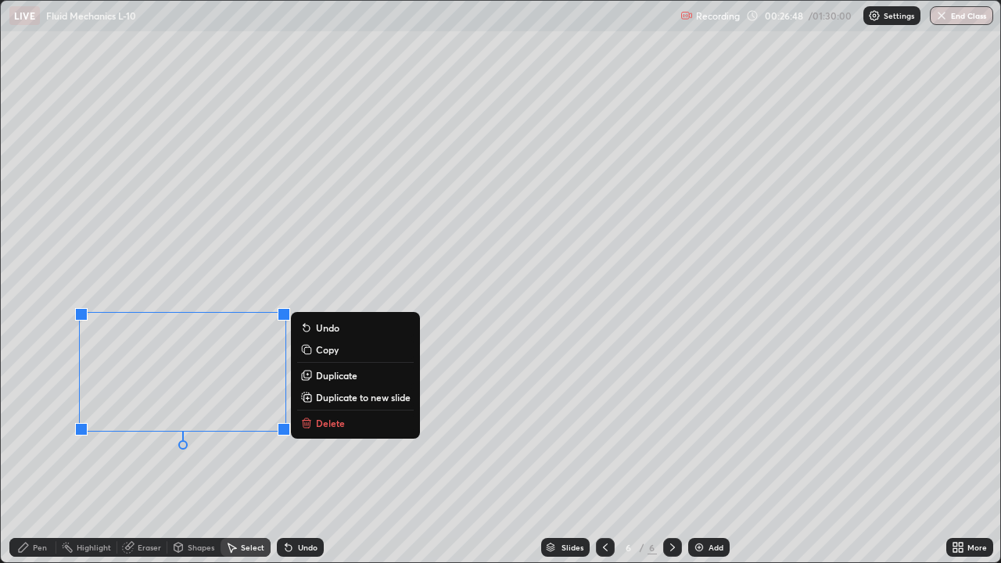
click at [340, 377] on p "Duplicate" at bounding box center [336, 375] width 41 height 13
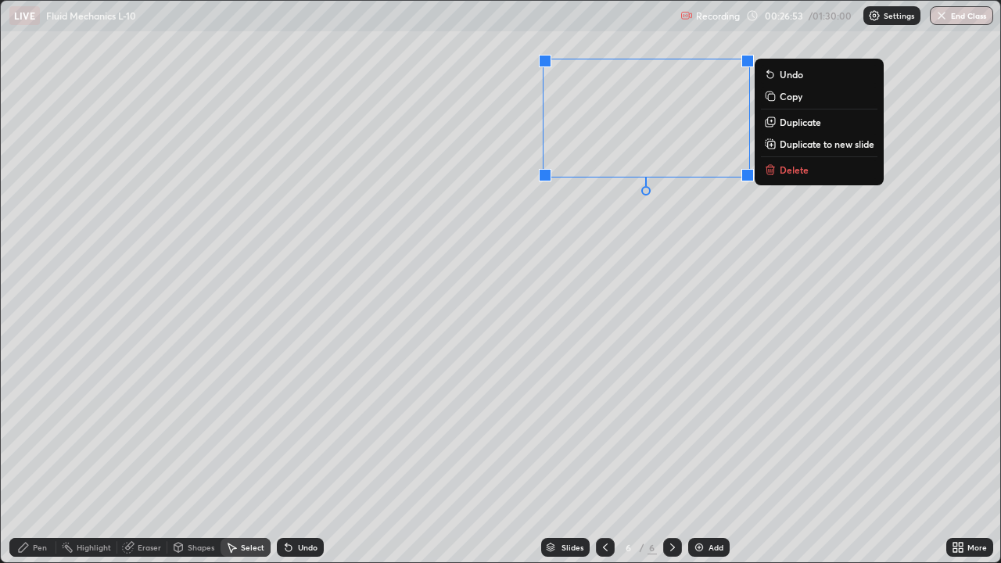
click at [800, 121] on p "Duplicate" at bounding box center [800, 122] width 41 height 13
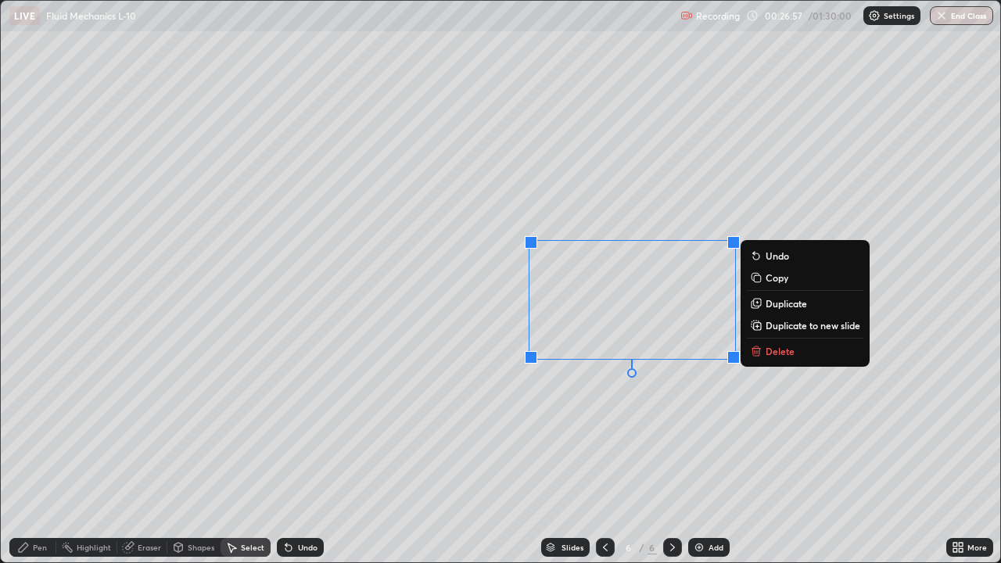
click at [782, 304] on p "Duplicate" at bounding box center [786, 303] width 41 height 13
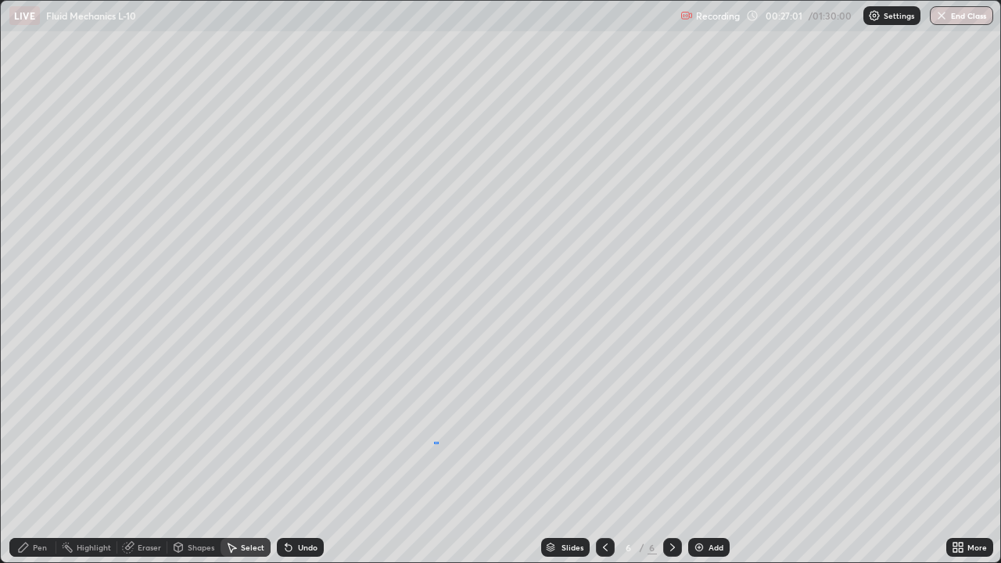
click at [438, 444] on div "0 ° Undo Copy Duplicate Duplicate to new slide Delete" at bounding box center [501, 282] width 1000 height 562
click at [33, 452] on div "Pen" at bounding box center [40, 548] width 14 height 8
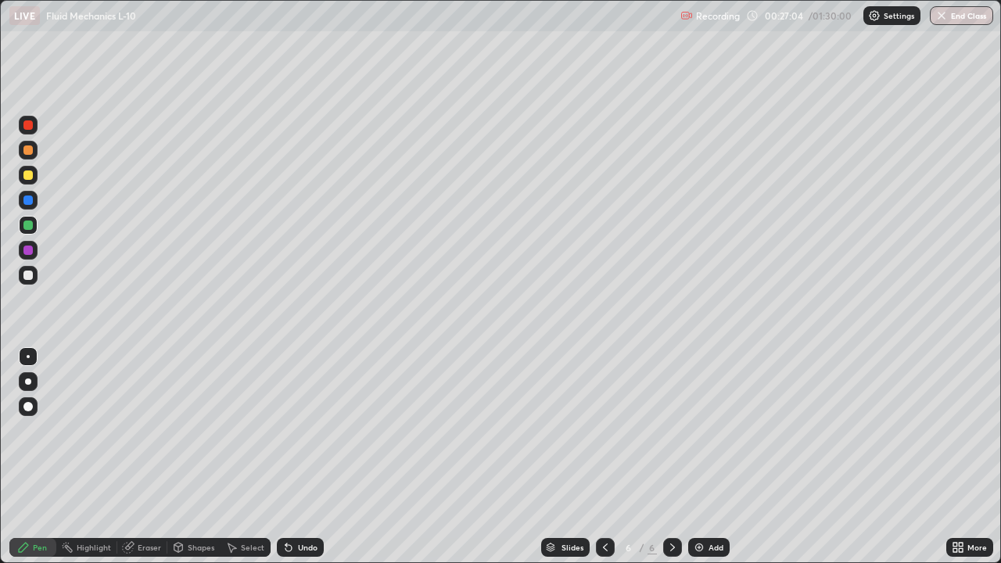
click at [29, 149] on div at bounding box center [27, 149] width 9 height 9
click at [250, 452] on div "Select" at bounding box center [252, 548] width 23 height 8
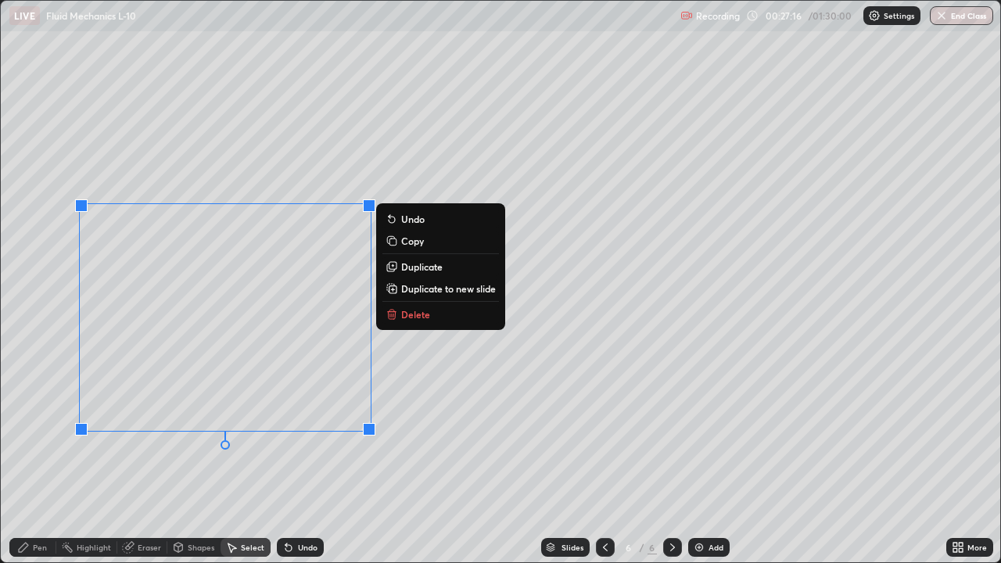
click at [230, 452] on div "0 ° Undo Copy Duplicate Duplicate to new slide Delete" at bounding box center [501, 282] width 1000 height 562
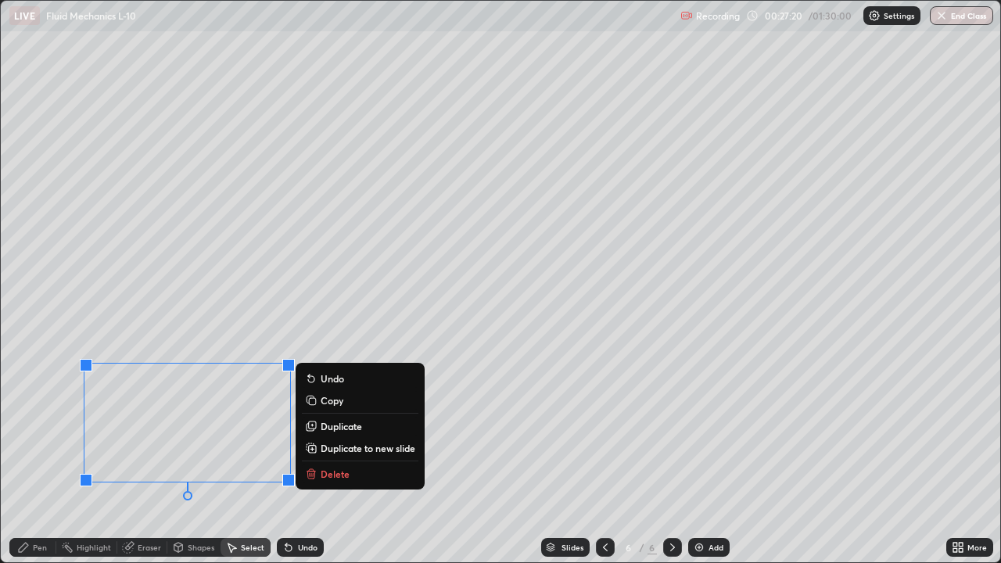
click at [39, 452] on div "Erase all" at bounding box center [28, 281] width 38 height 501
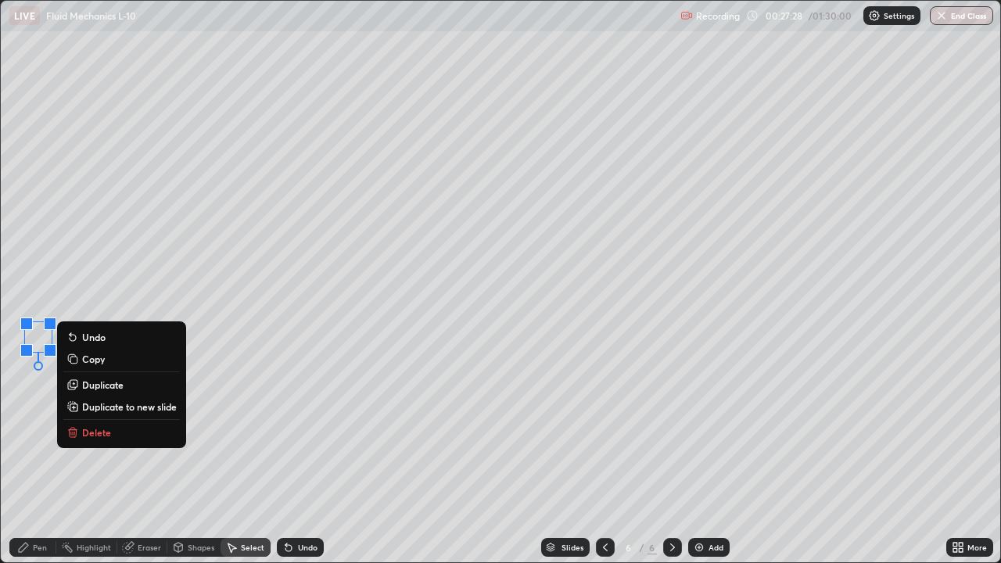
click at [71, 452] on div "0 ° Undo Copy Duplicate Duplicate to new slide Delete" at bounding box center [501, 282] width 1000 height 562
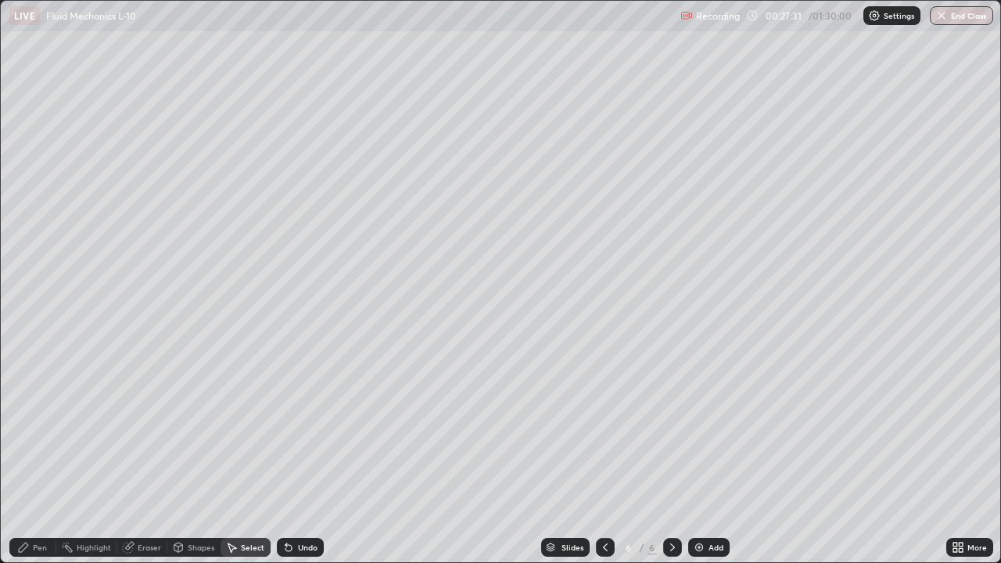
click at [155, 452] on div "Eraser" at bounding box center [149, 548] width 23 height 8
click at [192, 452] on div "Shapes" at bounding box center [201, 548] width 27 height 8
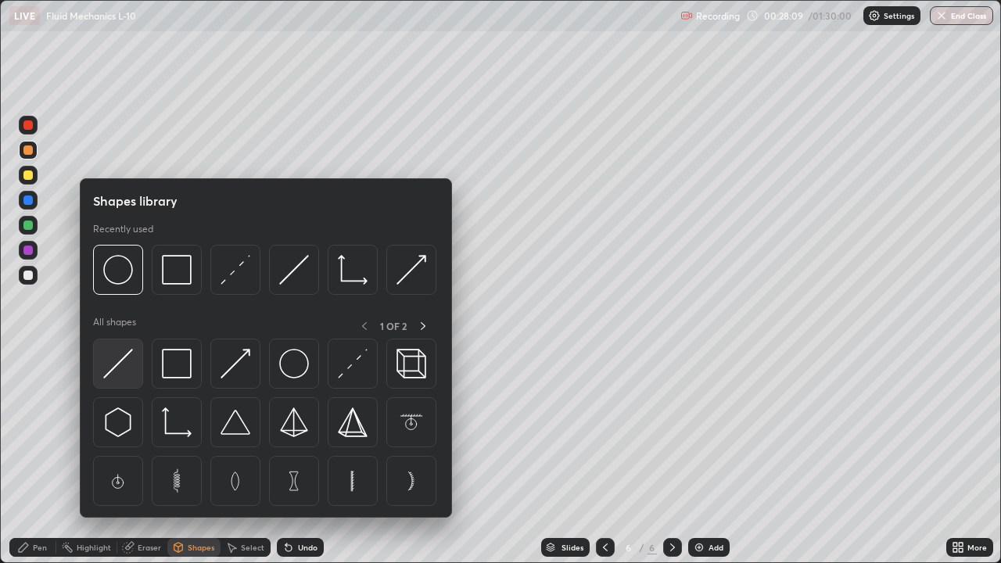
click at [120, 367] on img at bounding box center [118, 364] width 30 height 30
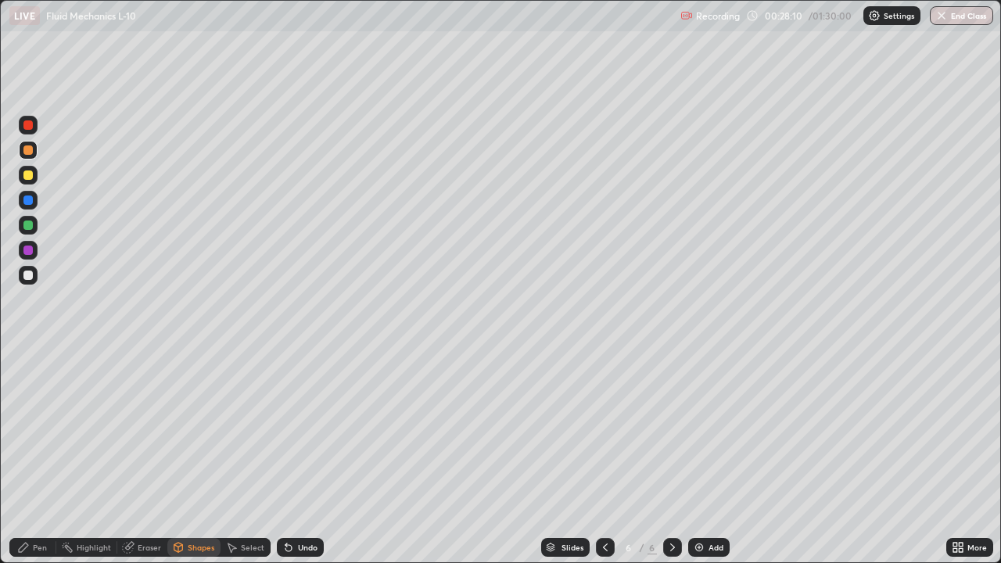
click at [27, 252] on div at bounding box center [27, 250] width 9 height 9
click at [41, 452] on div "Pen" at bounding box center [40, 548] width 14 height 8
click at [32, 278] on div at bounding box center [27, 275] width 9 height 9
click at [34, 175] on div at bounding box center [28, 175] width 19 height 19
click at [247, 452] on div "Select" at bounding box center [246, 547] width 50 height 19
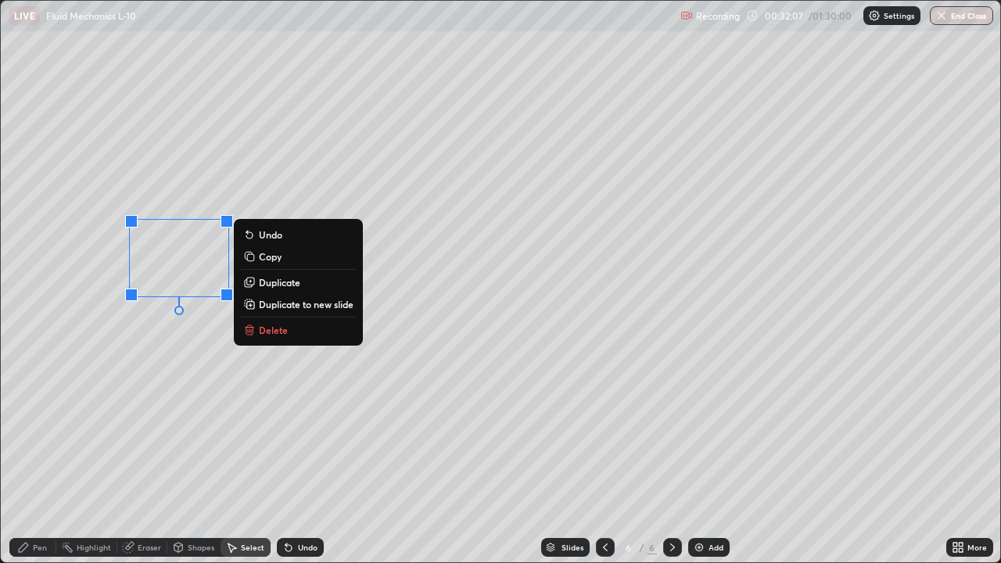
click at [66, 452] on div "0 ° Undo Copy Duplicate Duplicate to new slide Delete" at bounding box center [501, 282] width 1000 height 562
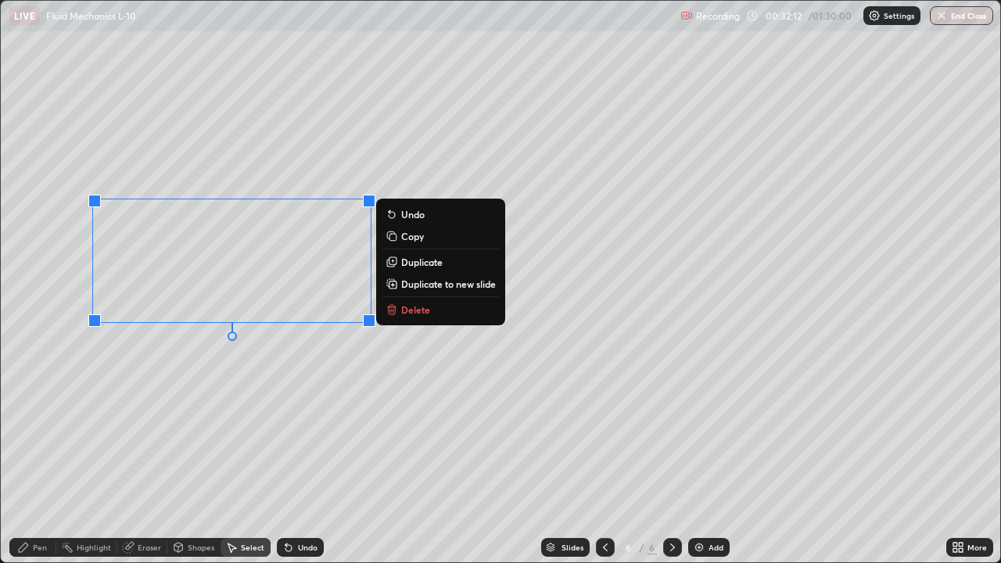
click at [461, 286] on p "Duplicate to new slide" at bounding box center [448, 284] width 95 height 13
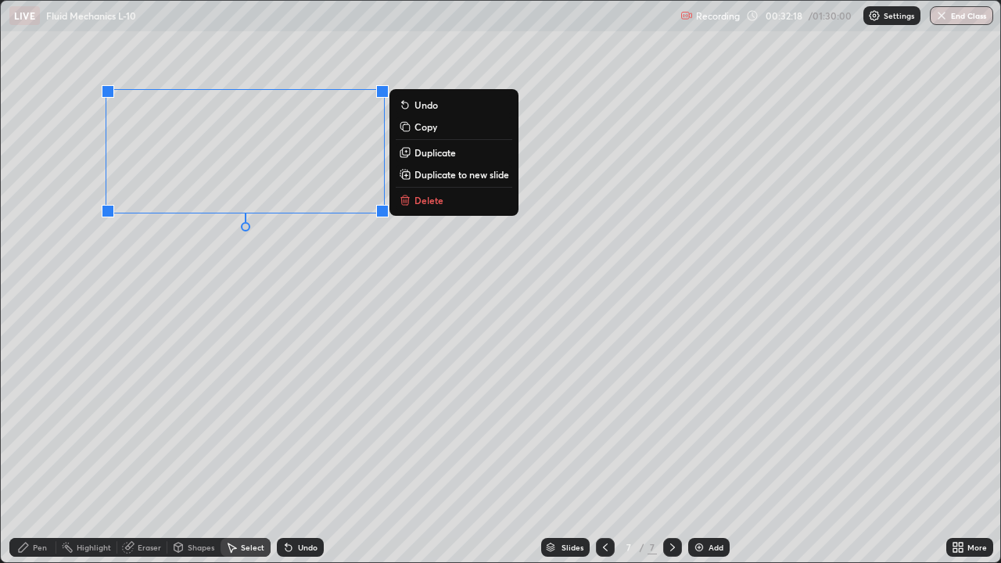
click at [202, 306] on div "0 ° Undo Copy Duplicate Duplicate to new slide Delete" at bounding box center [501, 282] width 1000 height 562
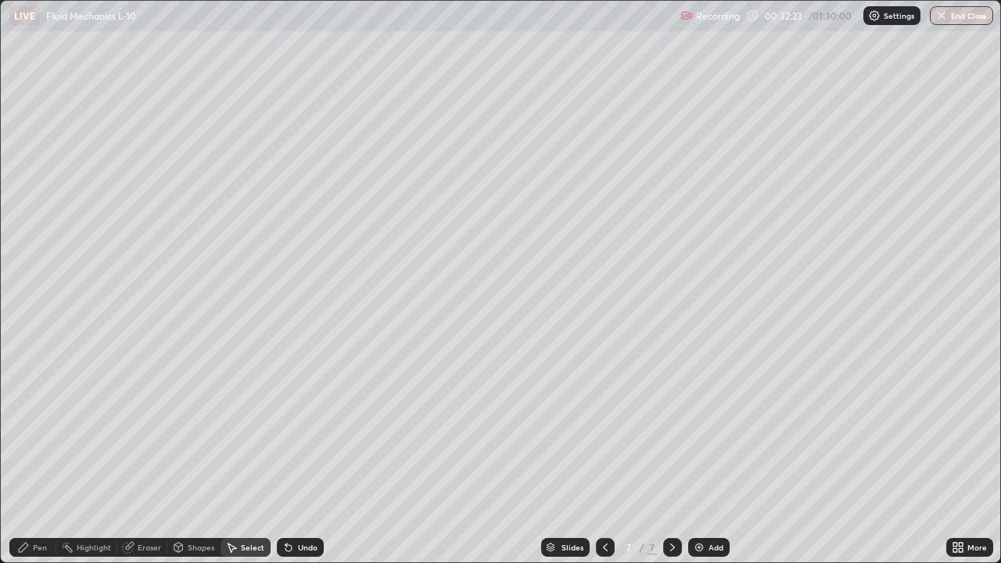
click at [26, 452] on icon at bounding box center [23, 547] width 9 height 9
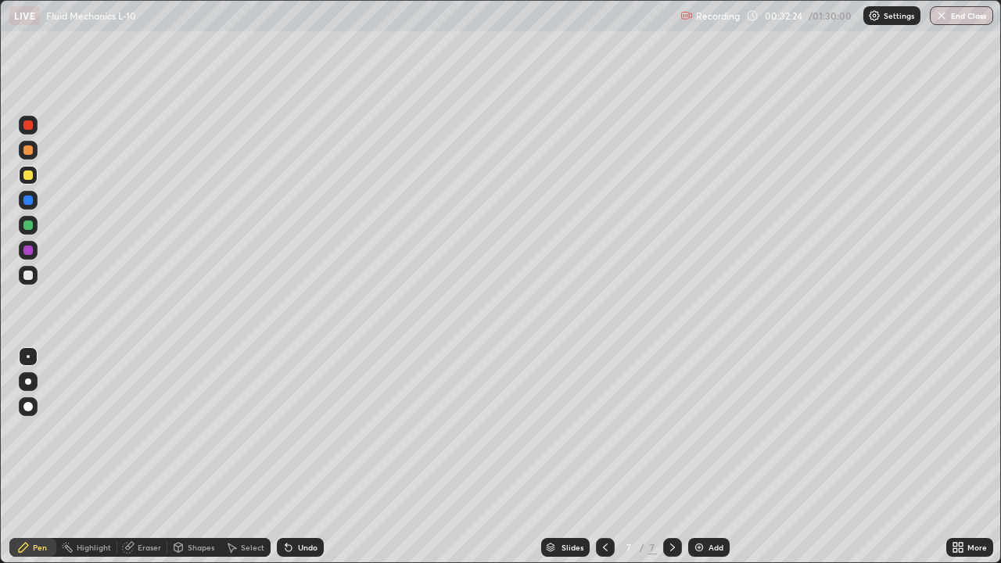
click at [29, 282] on div at bounding box center [28, 275] width 19 height 19
click at [250, 452] on div "Select" at bounding box center [252, 548] width 23 height 8
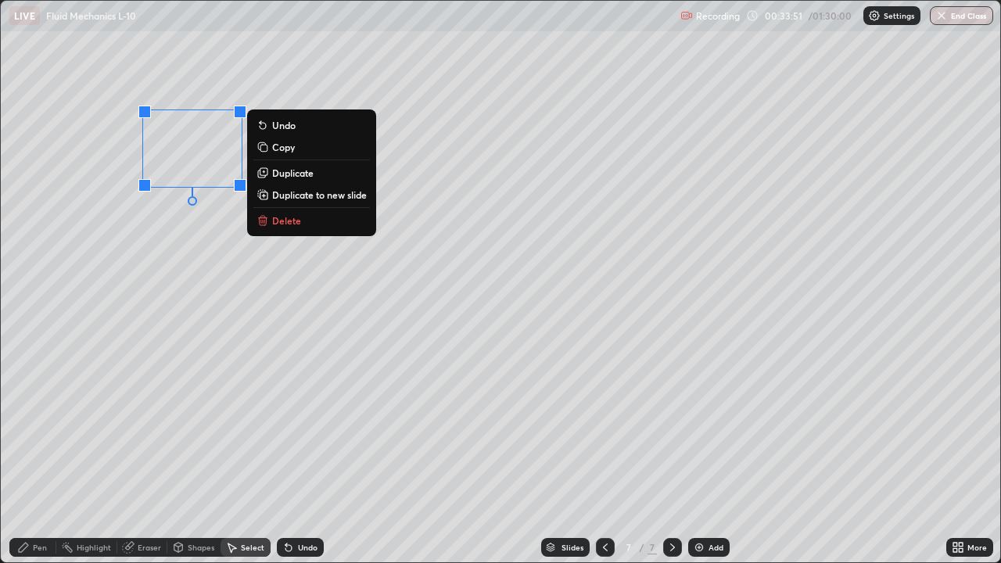
click at [293, 173] on p "Duplicate" at bounding box center [292, 173] width 41 height 13
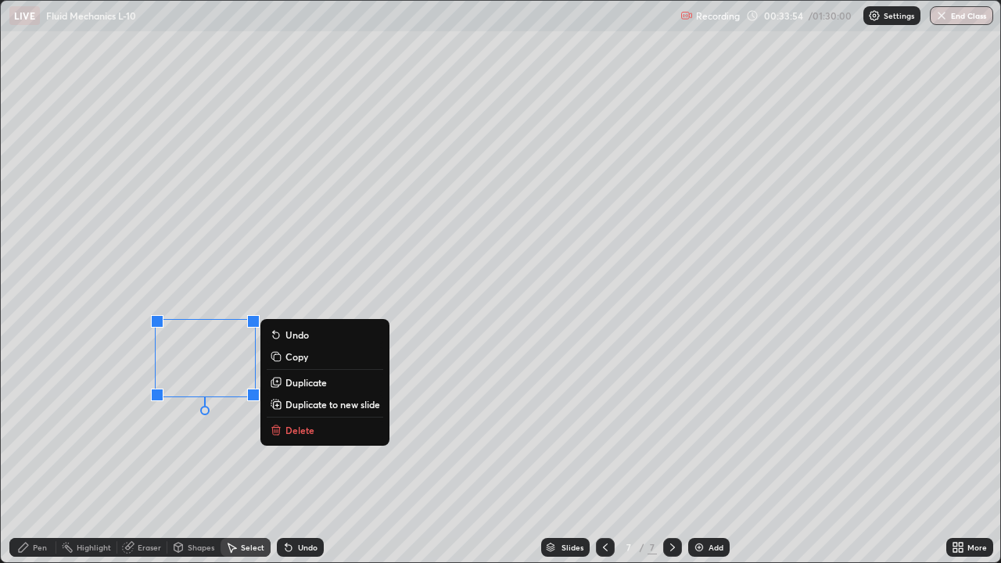
click at [326, 206] on div "0 ° Undo Copy Duplicate Duplicate to new slide Delete" at bounding box center [501, 282] width 1000 height 562
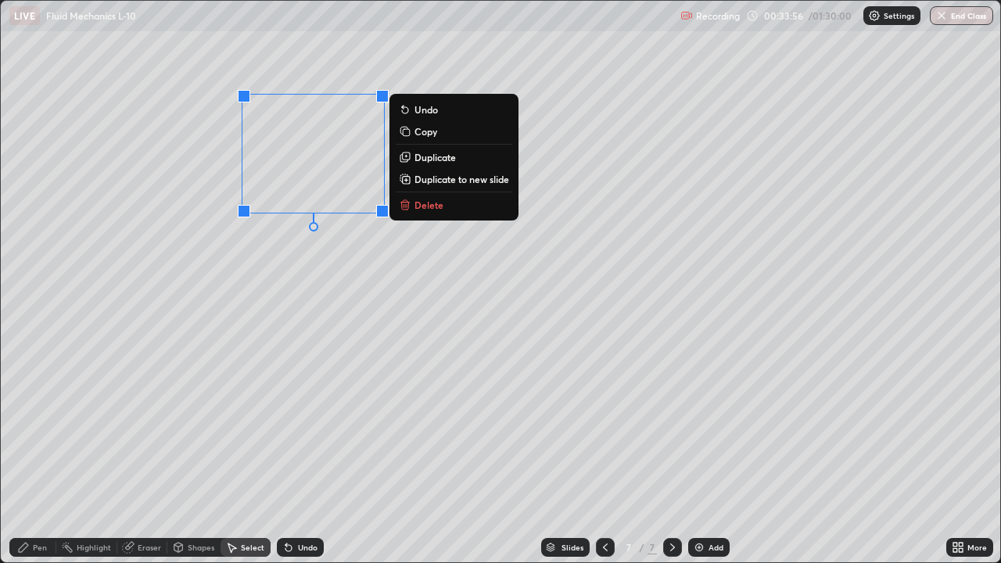
click at [436, 161] on p "Duplicate" at bounding box center [435, 157] width 41 height 13
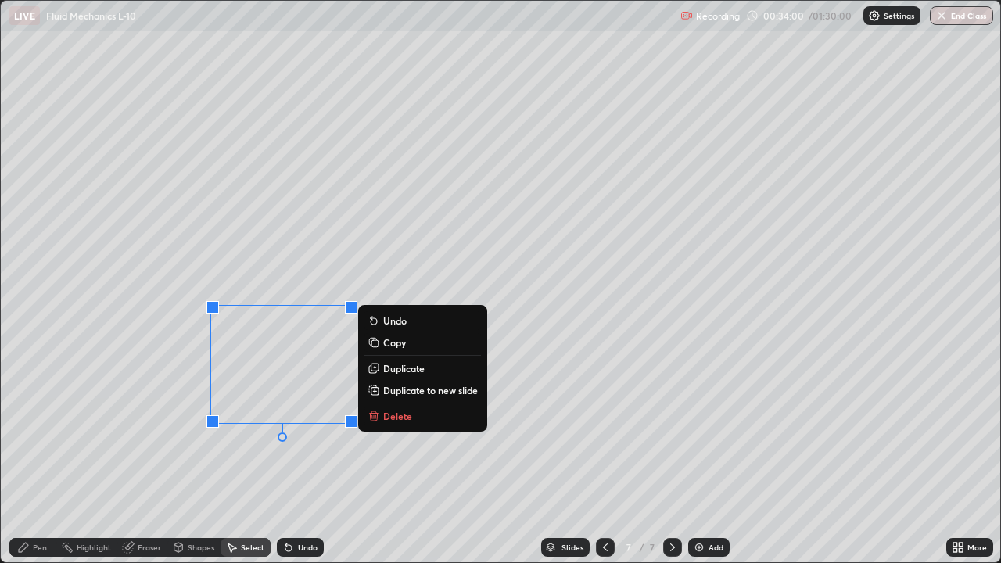
click at [253, 452] on div "0 ° Undo Copy Duplicate Duplicate to new slide Delete" at bounding box center [501, 282] width 1000 height 562
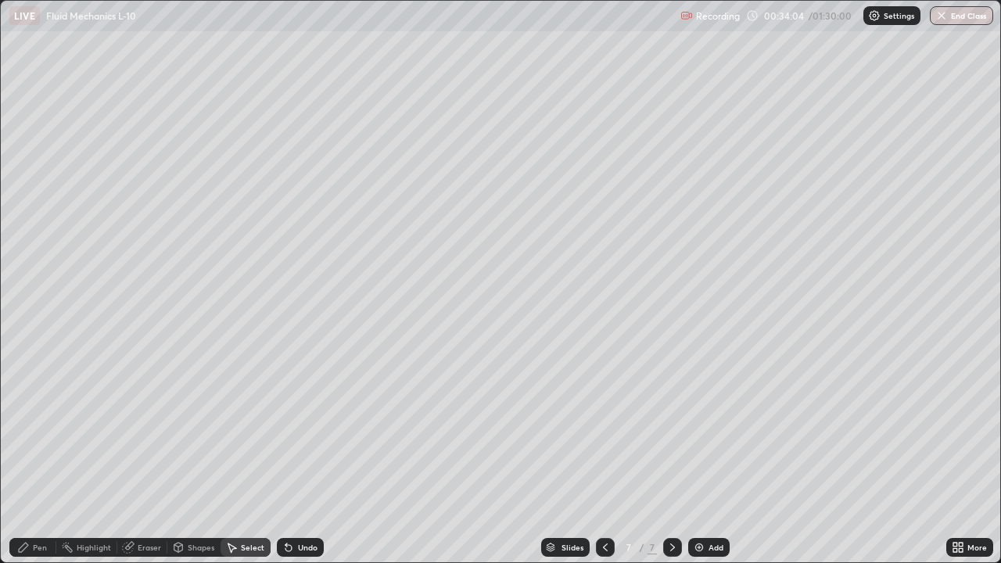
click at [150, 452] on div "Eraser" at bounding box center [149, 548] width 23 height 8
click at [31, 452] on div "Pen" at bounding box center [32, 547] width 47 height 19
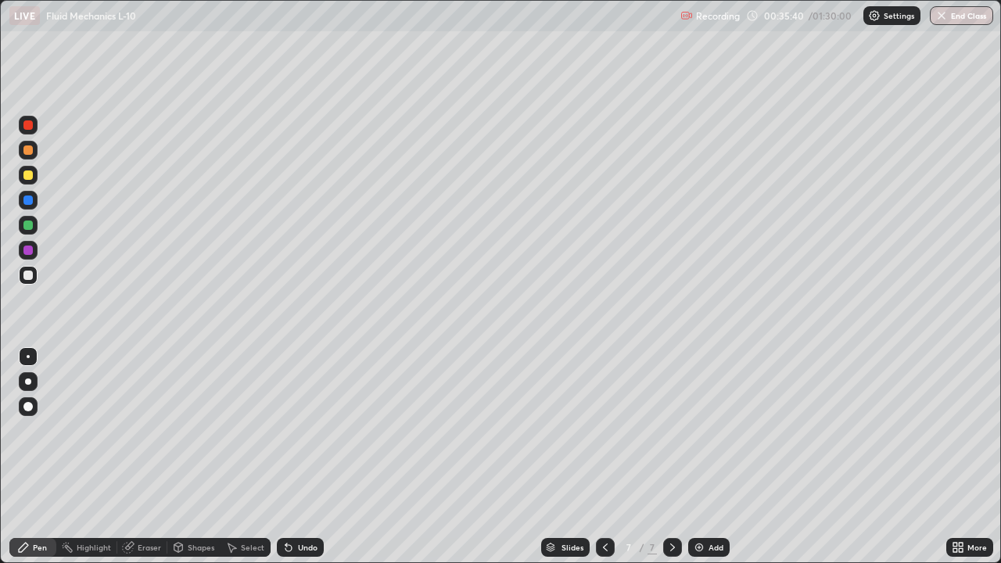
click at [604, 452] on icon at bounding box center [605, 547] width 13 height 13
click at [673, 452] on icon at bounding box center [672, 548] width 5 height 8
click at [605, 452] on icon at bounding box center [605, 547] width 13 height 13
click at [604, 452] on icon at bounding box center [605, 547] width 13 height 13
click at [610, 452] on div at bounding box center [605, 547] width 19 height 19
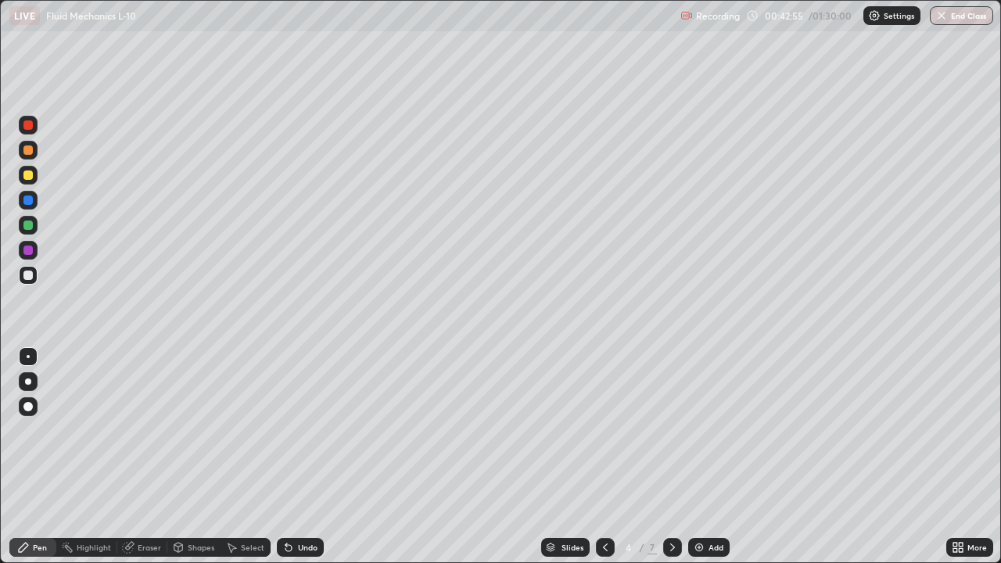
click at [604, 452] on icon at bounding box center [605, 547] width 13 height 13
click at [671, 452] on icon at bounding box center [672, 547] width 13 height 13
click at [250, 452] on div "Select" at bounding box center [252, 548] width 23 height 8
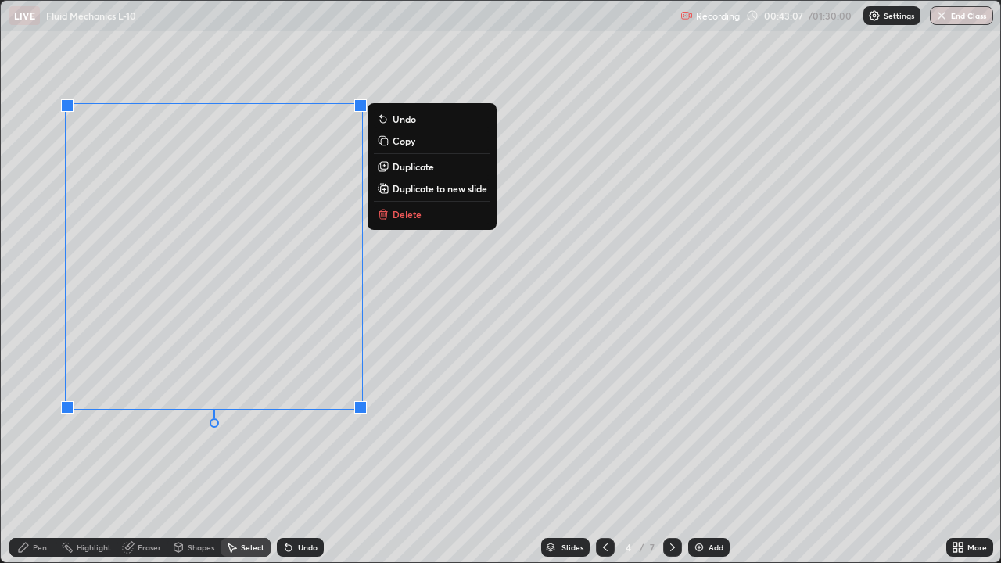
click at [444, 189] on p "Duplicate to new slide" at bounding box center [440, 188] width 95 height 13
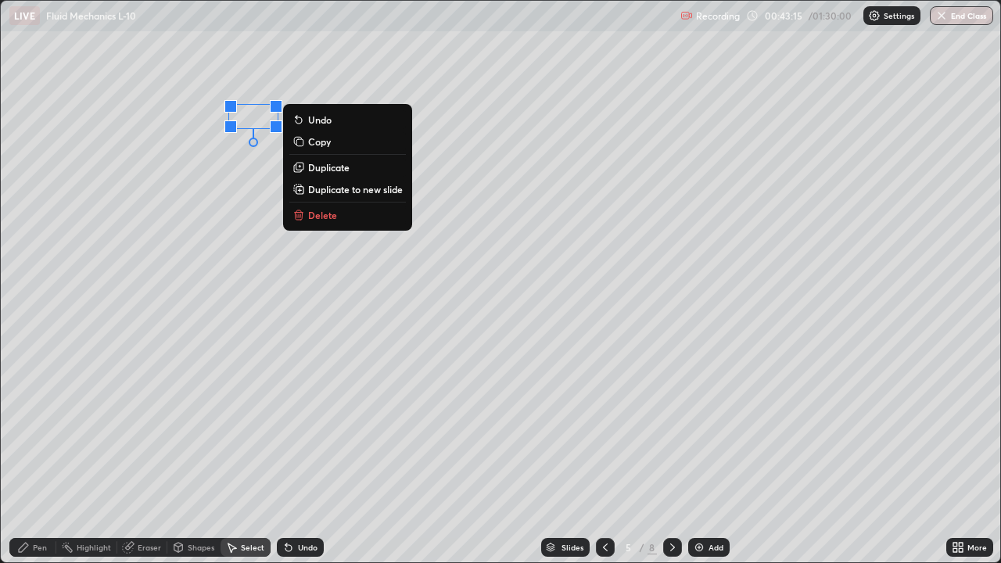
click at [135, 361] on div "0 ° Undo Copy Duplicate Duplicate to new slide Delete" at bounding box center [501, 282] width 1000 height 562
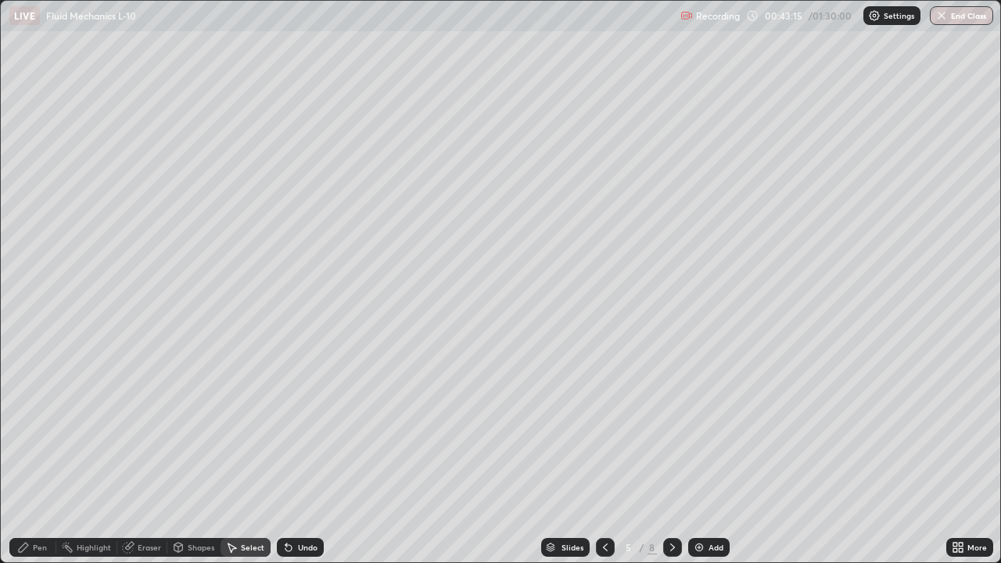
click at [41, 452] on div "Pen" at bounding box center [40, 548] width 14 height 8
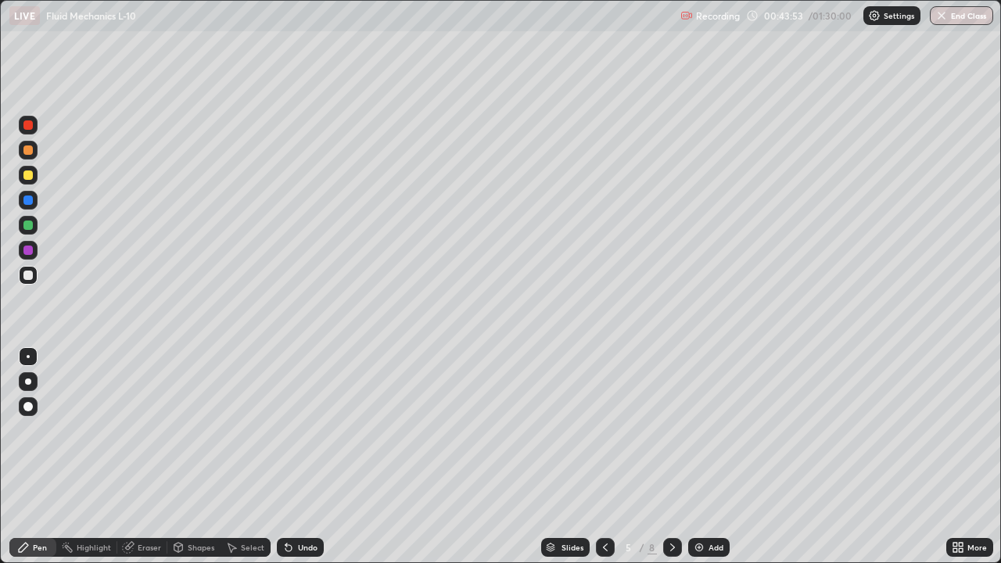
click at [31, 174] on div at bounding box center [27, 175] width 9 height 9
click at [709, 452] on div "Add" at bounding box center [716, 548] width 15 height 8
click at [242, 452] on div "Select" at bounding box center [252, 548] width 23 height 8
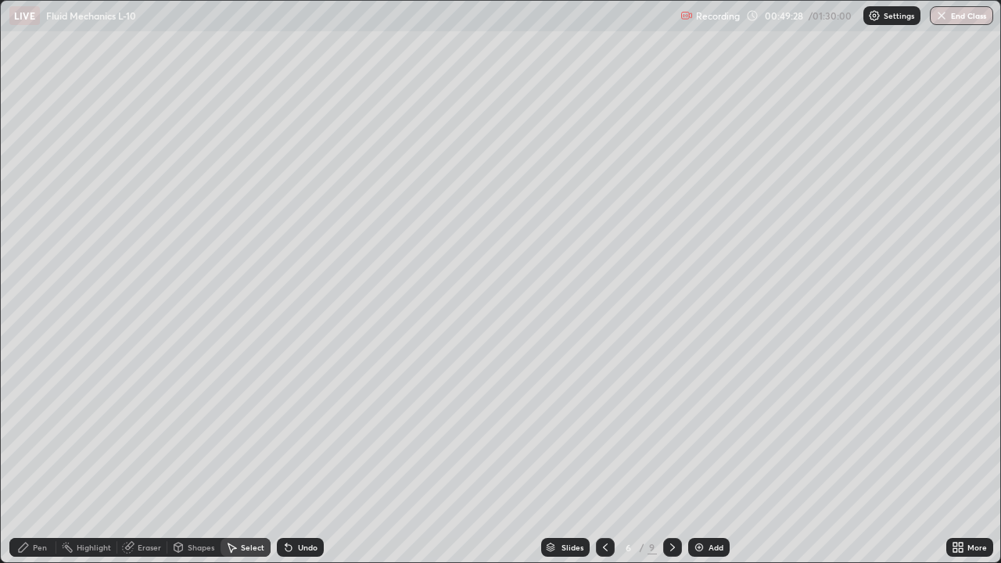
click at [202, 452] on div "Shapes" at bounding box center [201, 548] width 27 height 8
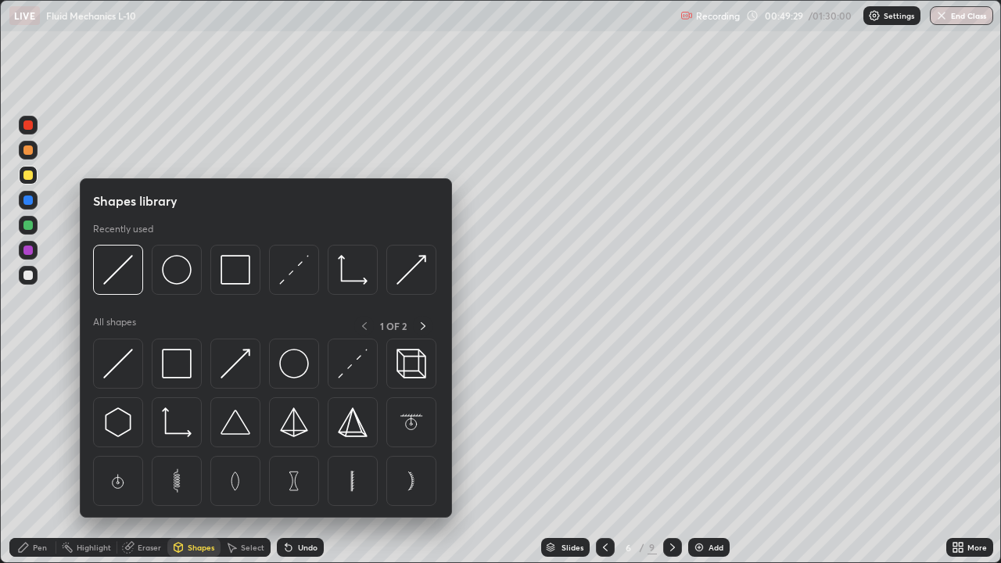
click at [236, 278] on img at bounding box center [236, 270] width 30 height 30
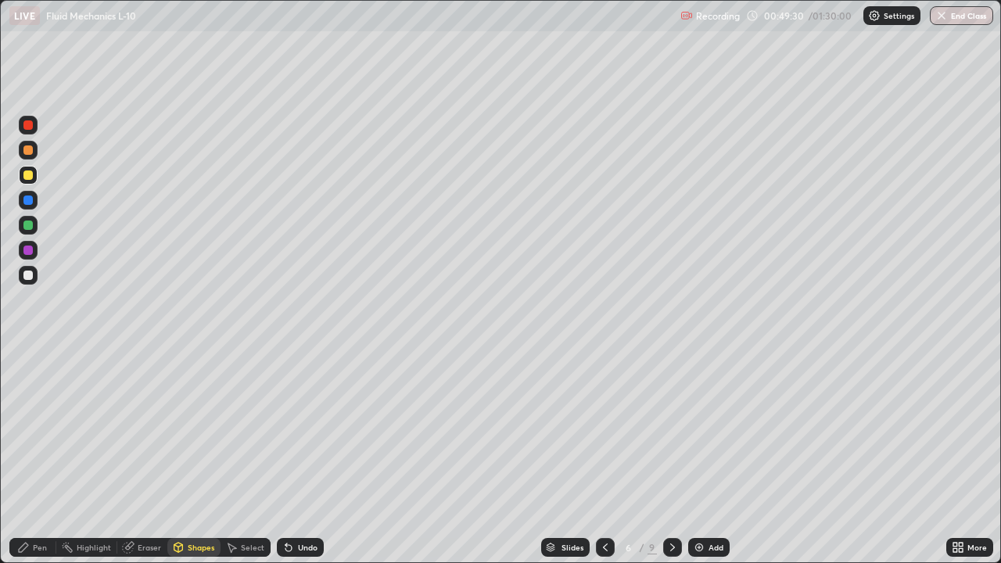
click at [30, 153] on div at bounding box center [27, 149] width 9 height 9
click at [153, 452] on div "Eraser" at bounding box center [149, 548] width 23 height 8
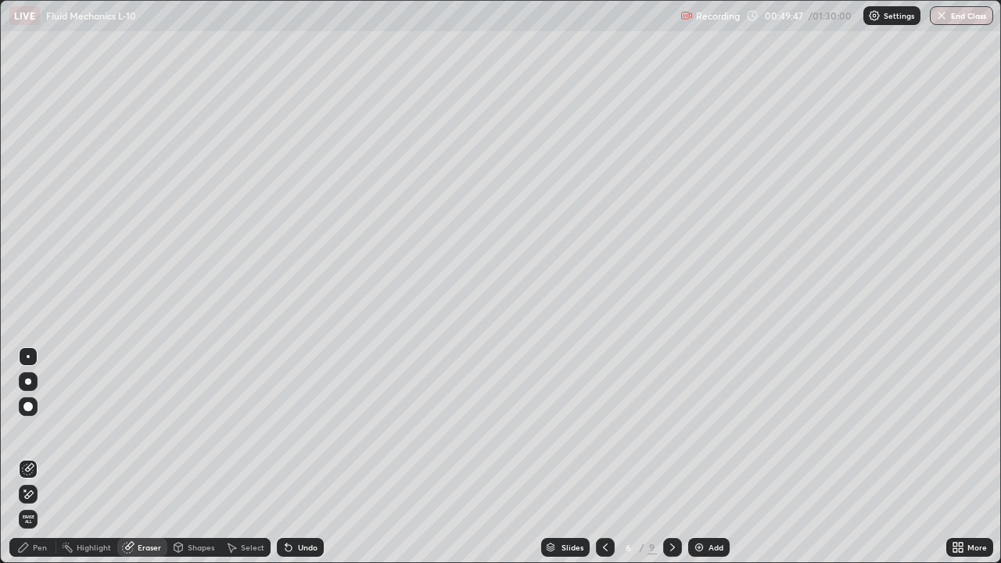
click at [207, 452] on div "Shapes" at bounding box center [201, 548] width 27 height 8
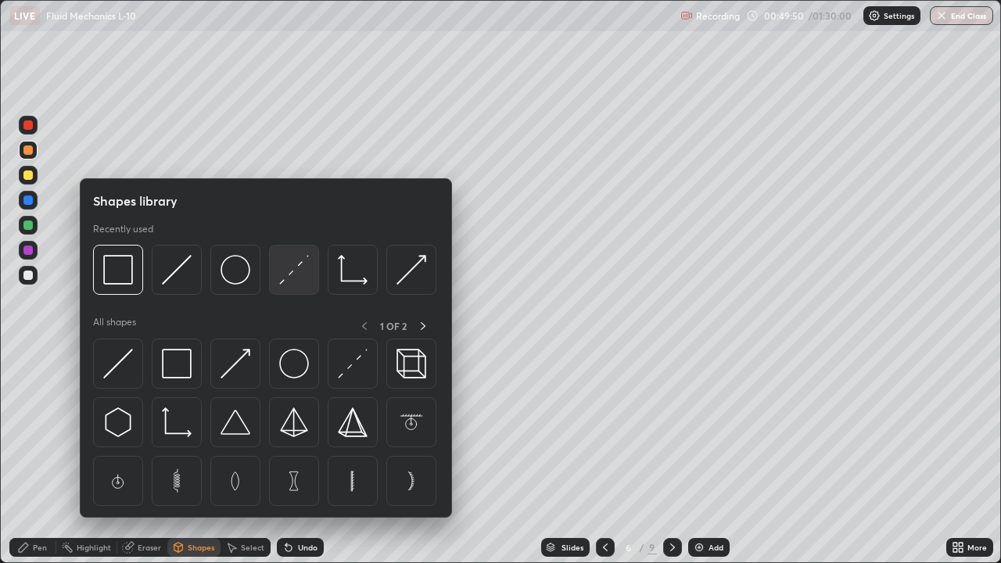
click at [288, 275] on img at bounding box center [294, 270] width 30 height 30
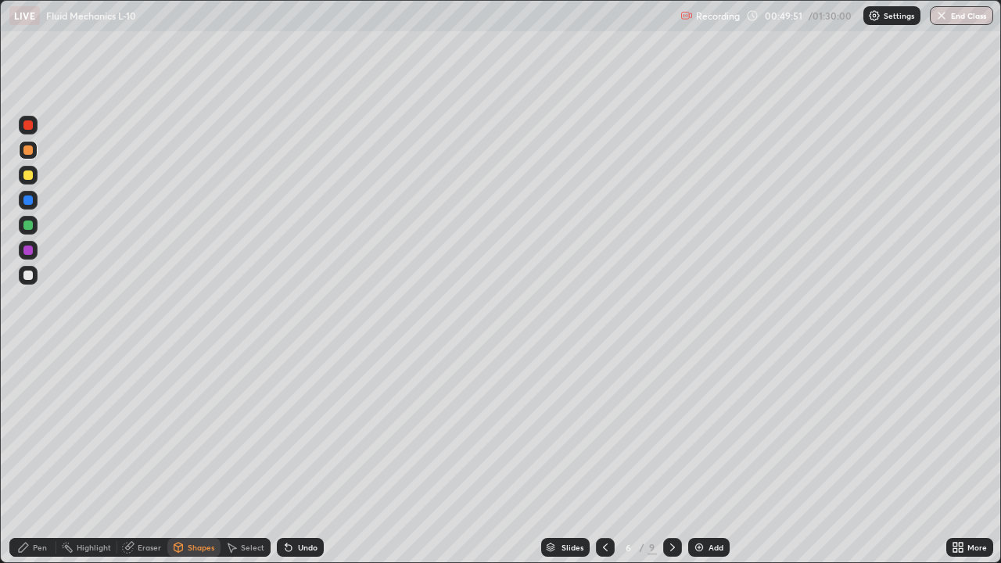
click at [31, 204] on div at bounding box center [27, 200] width 9 height 9
click at [303, 452] on div "Undo" at bounding box center [300, 547] width 47 height 19
click at [145, 452] on div "Eraser" at bounding box center [149, 548] width 23 height 8
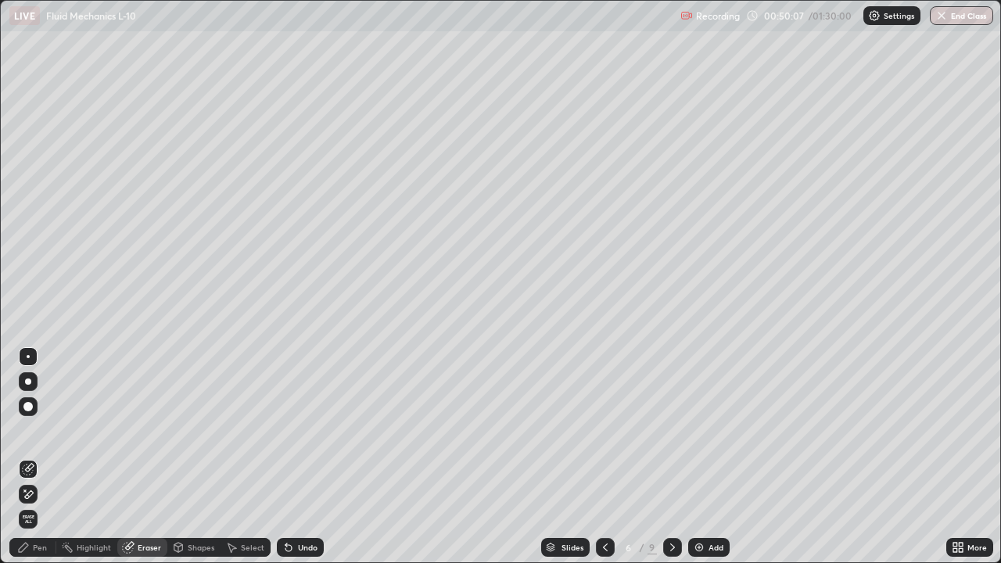
click at [197, 452] on div "Shapes" at bounding box center [201, 548] width 27 height 8
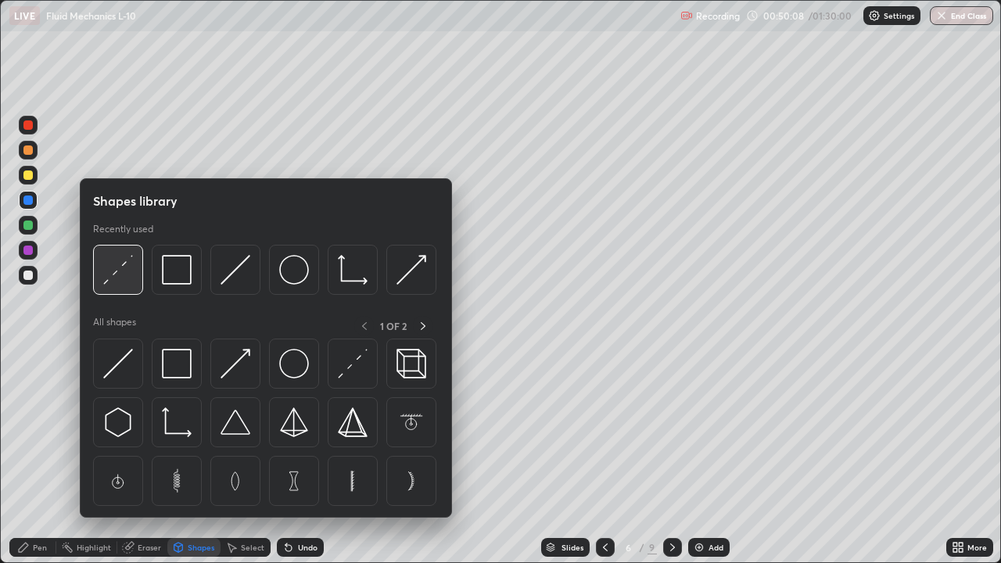
click at [122, 275] on img at bounding box center [118, 270] width 30 height 30
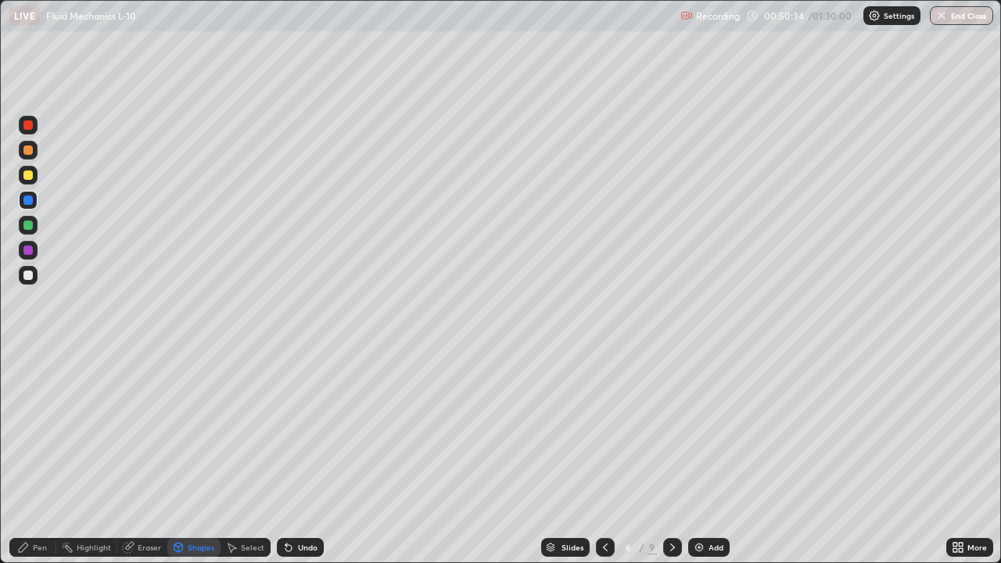
click at [252, 452] on div "Select" at bounding box center [252, 548] width 23 height 8
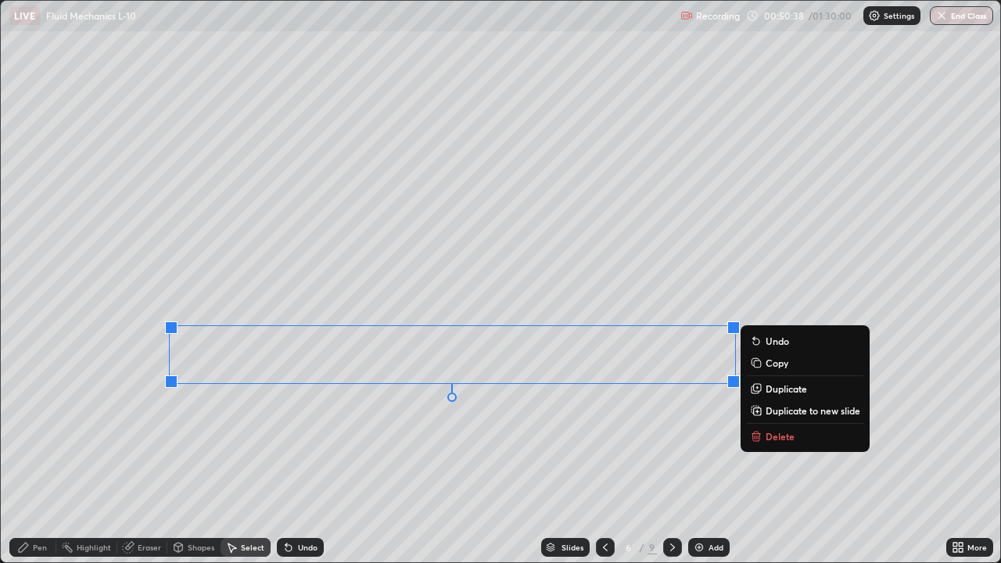
click at [778, 388] on p "Duplicate" at bounding box center [786, 388] width 41 height 13
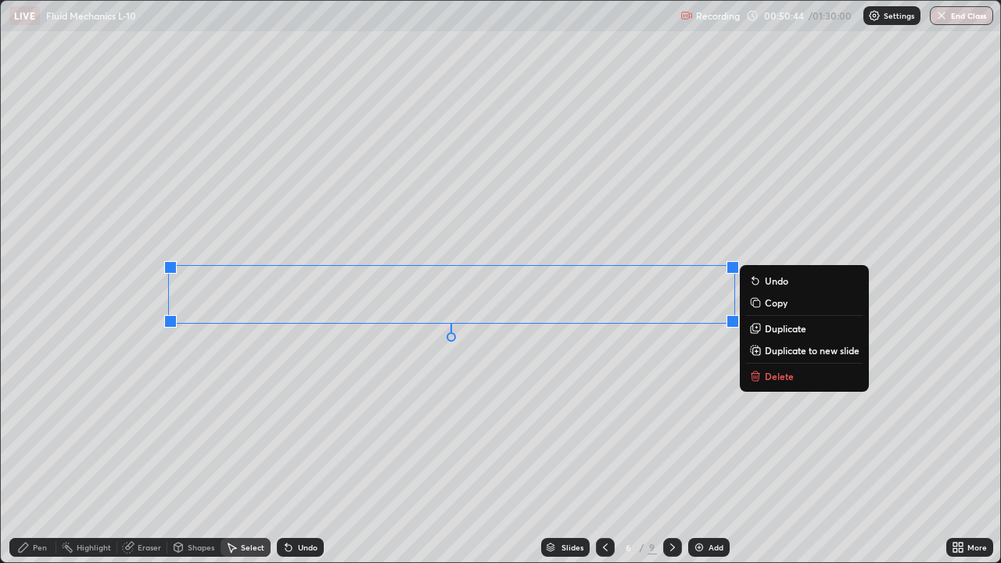
click at [412, 452] on div "0 ° Undo Copy Duplicate Duplicate to new slide Delete" at bounding box center [501, 282] width 1000 height 562
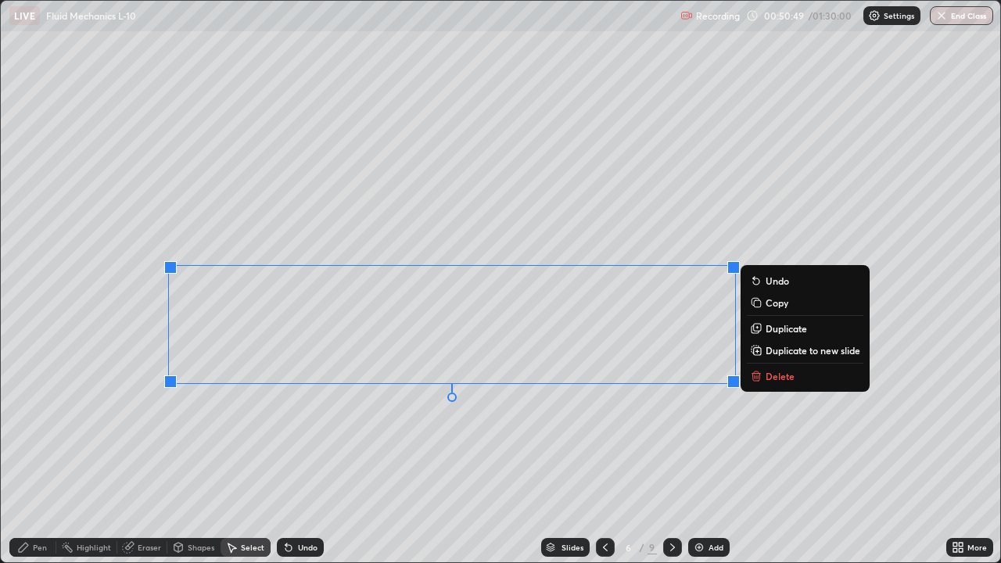
click at [775, 326] on p "Duplicate" at bounding box center [786, 328] width 41 height 13
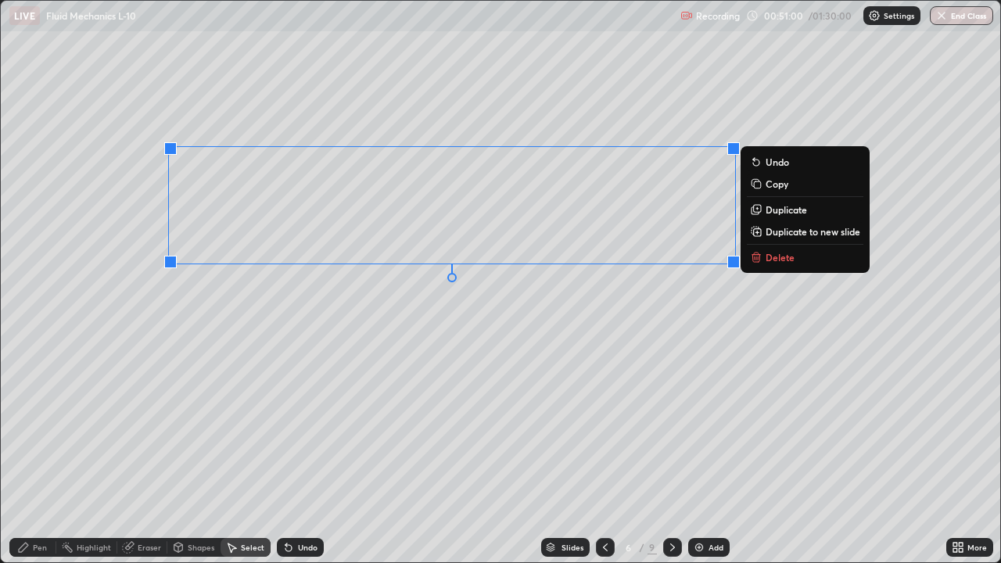
click at [350, 452] on div "0 ° Undo Copy Duplicate Duplicate to new slide Delete" at bounding box center [501, 282] width 1000 height 562
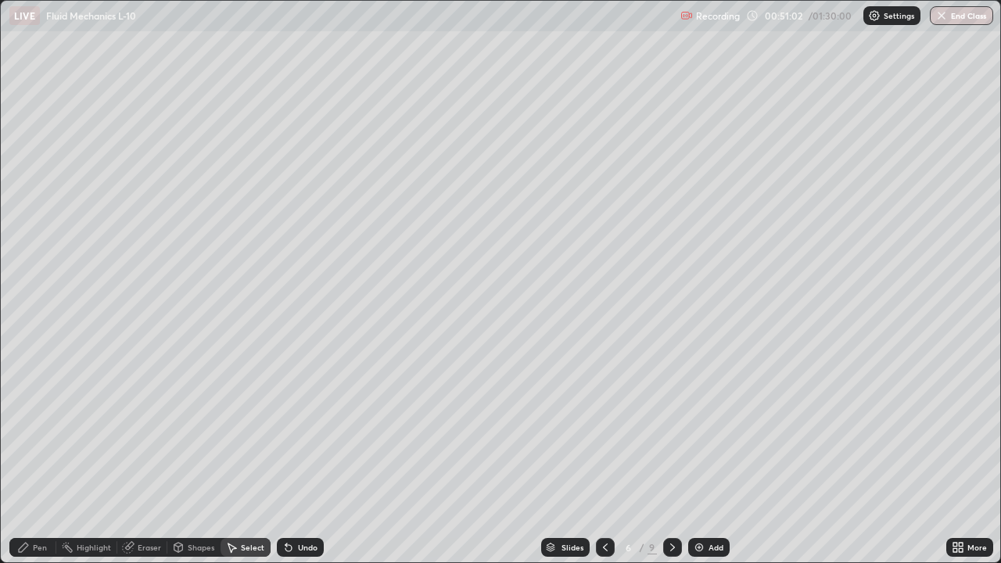
click at [148, 452] on div "Eraser" at bounding box center [142, 547] width 50 height 19
click at [149, 452] on div "Eraser" at bounding box center [149, 548] width 23 height 8
click at [202, 452] on div "Shapes" at bounding box center [201, 548] width 27 height 8
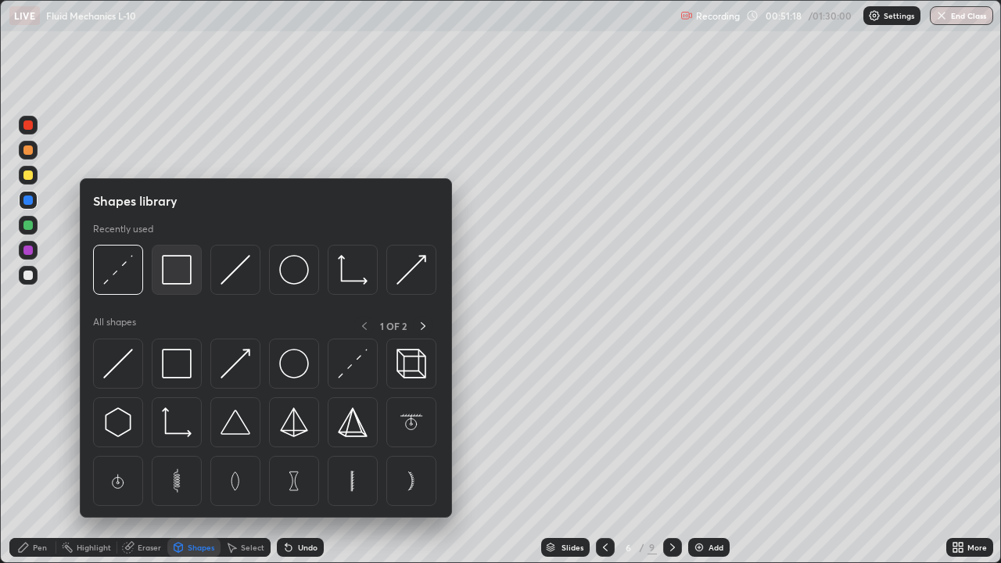
click at [178, 282] on img at bounding box center [177, 270] width 30 height 30
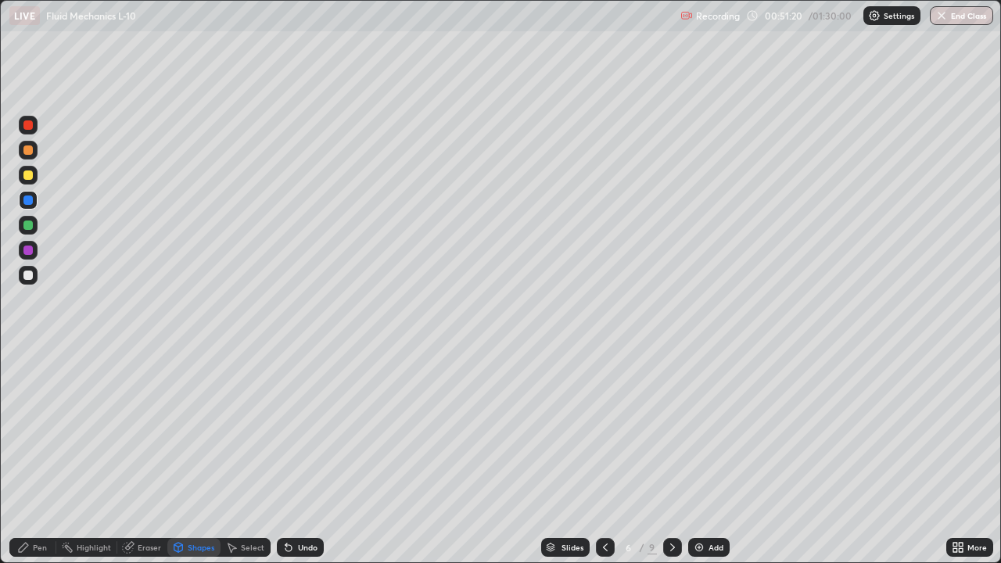
click at [27, 177] on div at bounding box center [27, 175] width 9 height 9
click at [149, 452] on div "Eraser" at bounding box center [149, 548] width 23 height 8
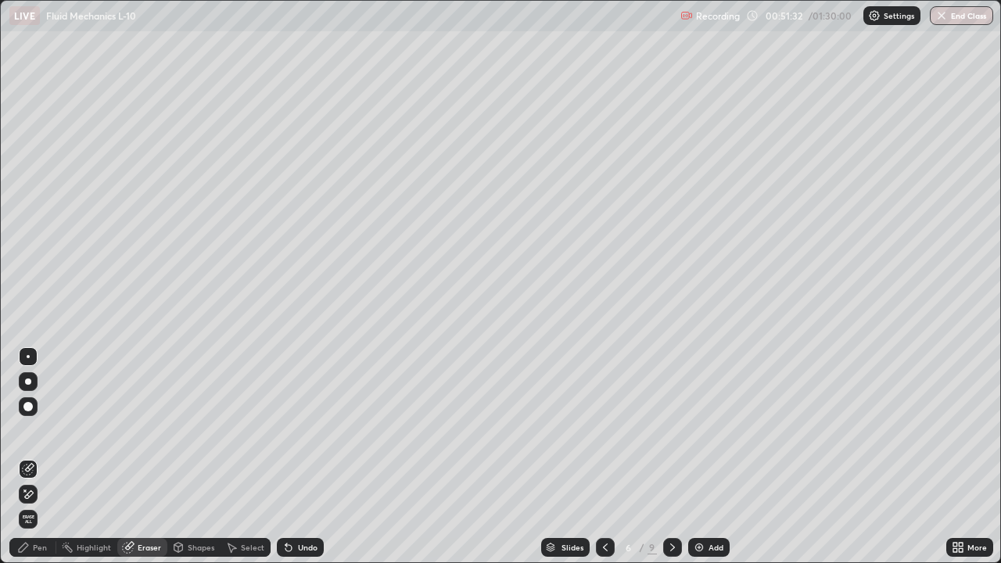
click at [33, 452] on div "Pen" at bounding box center [40, 548] width 14 height 8
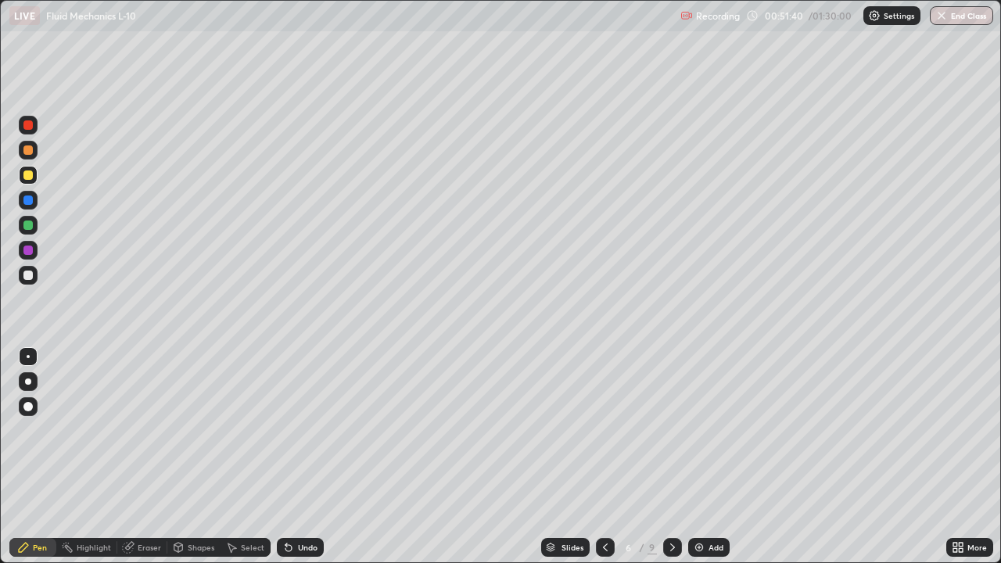
click at [247, 452] on div "Select" at bounding box center [252, 548] width 23 height 8
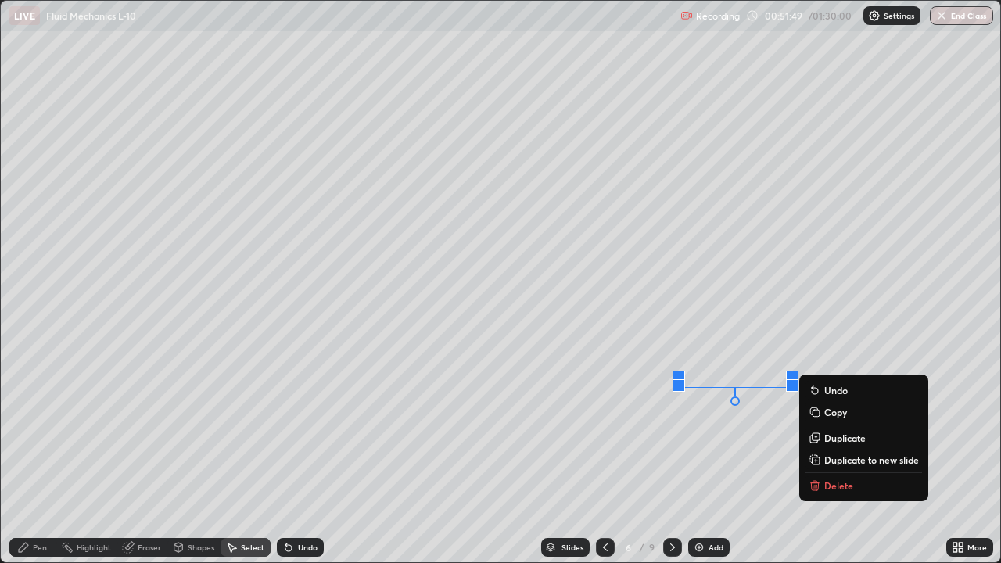
click at [727, 452] on div "0 ° Undo Copy Duplicate Duplicate to new slide Delete" at bounding box center [501, 282] width 1000 height 562
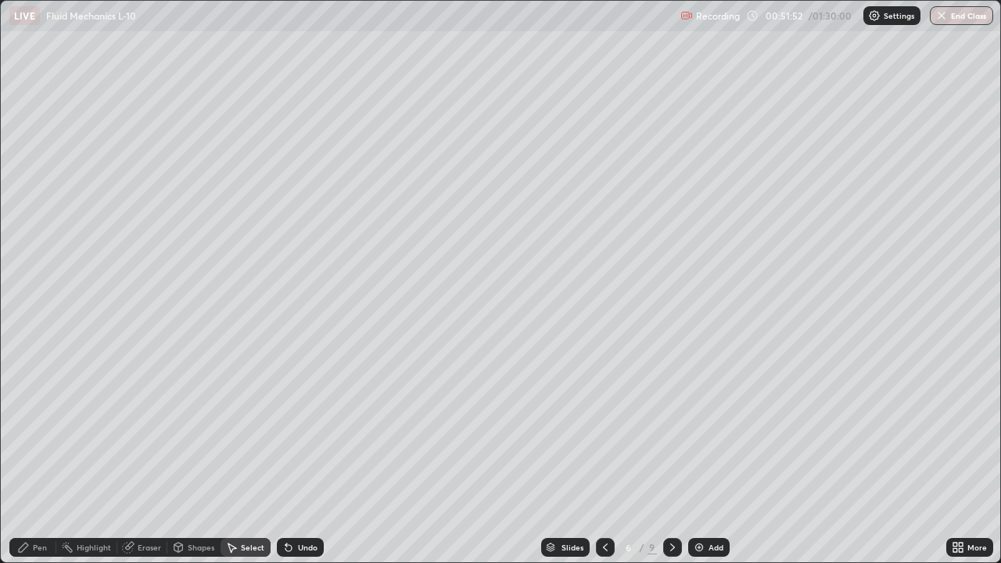
click at [42, 452] on div "Pen" at bounding box center [40, 548] width 14 height 8
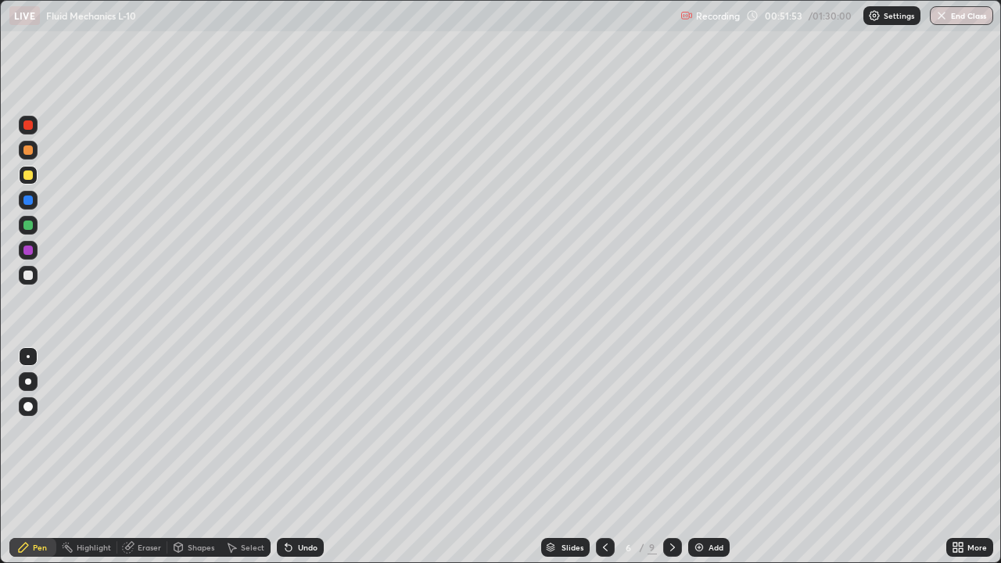
click at [31, 151] on div at bounding box center [27, 149] width 9 height 9
click at [29, 284] on div at bounding box center [28, 275] width 19 height 19
click at [202, 452] on div "Shapes" at bounding box center [193, 547] width 53 height 19
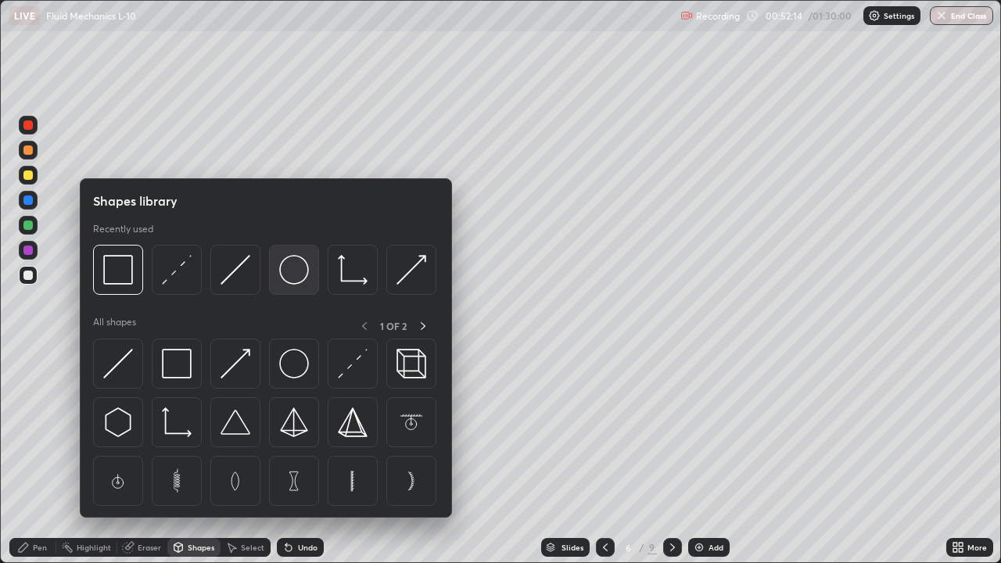
click at [290, 276] on img at bounding box center [294, 270] width 30 height 30
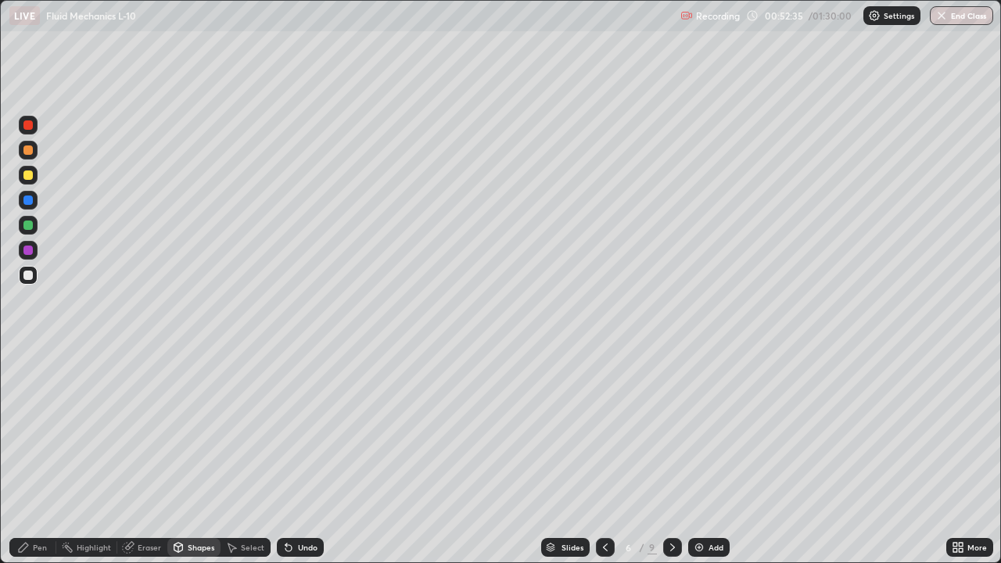
click at [192, 452] on div "Shapes" at bounding box center [201, 548] width 27 height 8
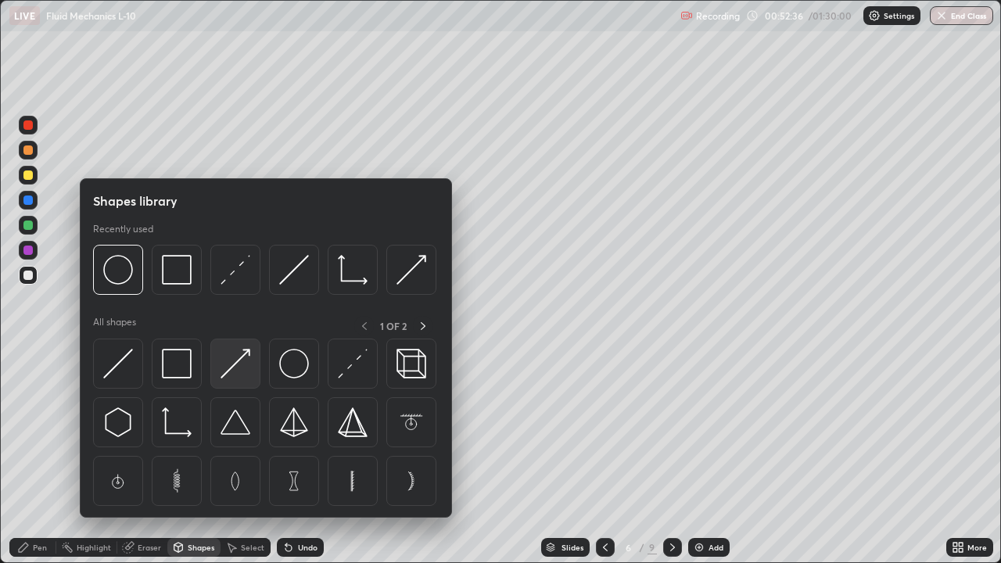
click at [230, 365] on img at bounding box center [236, 364] width 30 height 30
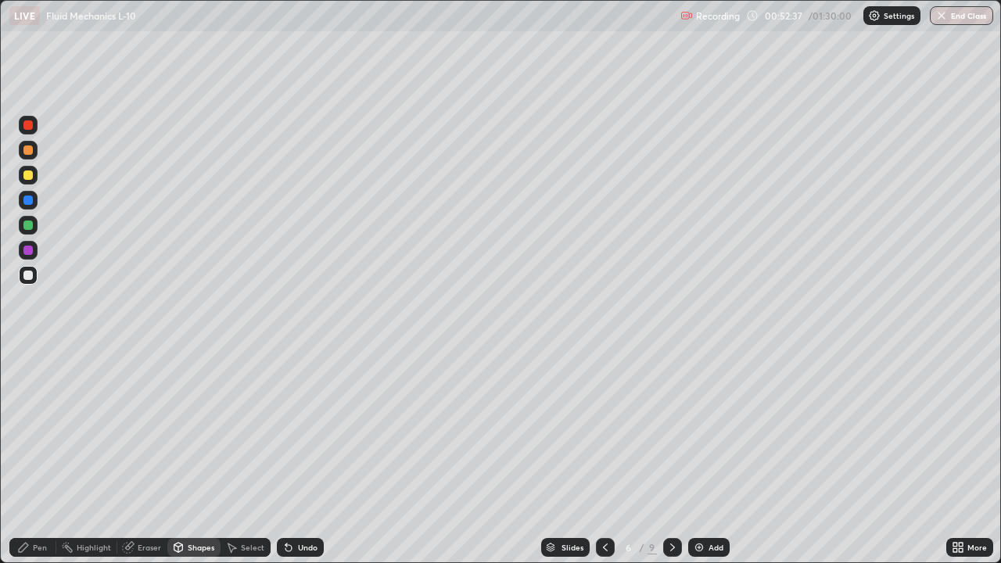
click at [28, 228] on div at bounding box center [27, 225] width 9 height 9
click at [27, 452] on icon at bounding box center [23, 547] width 13 height 13
click at [31, 249] on div at bounding box center [27, 250] width 9 height 9
click at [308, 452] on div "Undo" at bounding box center [308, 548] width 20 height 8
click at [720, 452] on div "Add" at bounding box center [716, 548] width 15 height 8
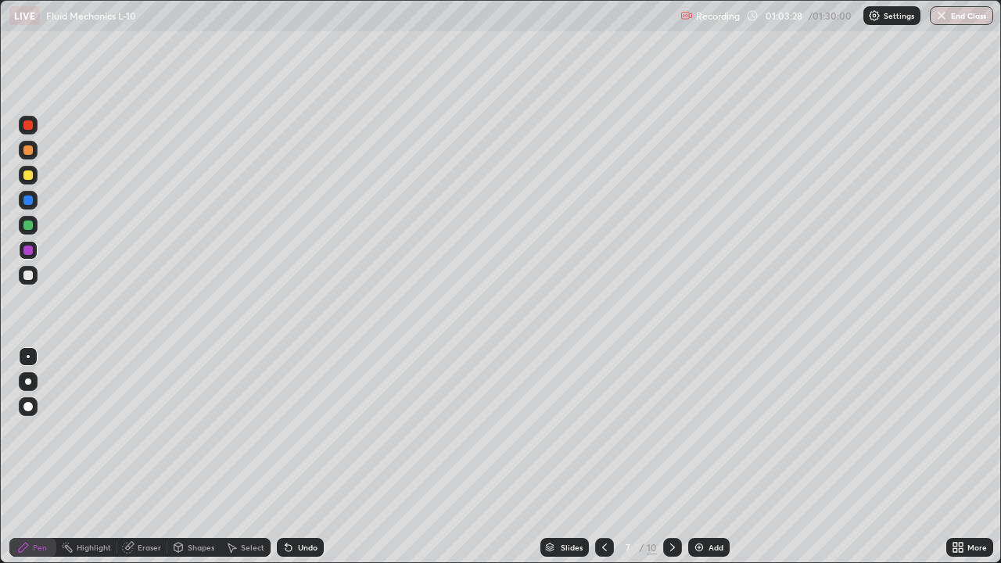
click at [31, 150] on div at bounding box center [27, 149] width 9 height 9
click at [309, 452] on div "Undo" at bounding box center [308, 548] width 20 height 8
click at [310, 452] on div "Undo" at bounding box center [300, 547] width 47 height 19
click at [307, 452] on div "Undo" at bounding box center [308, 548] width 20 height 8
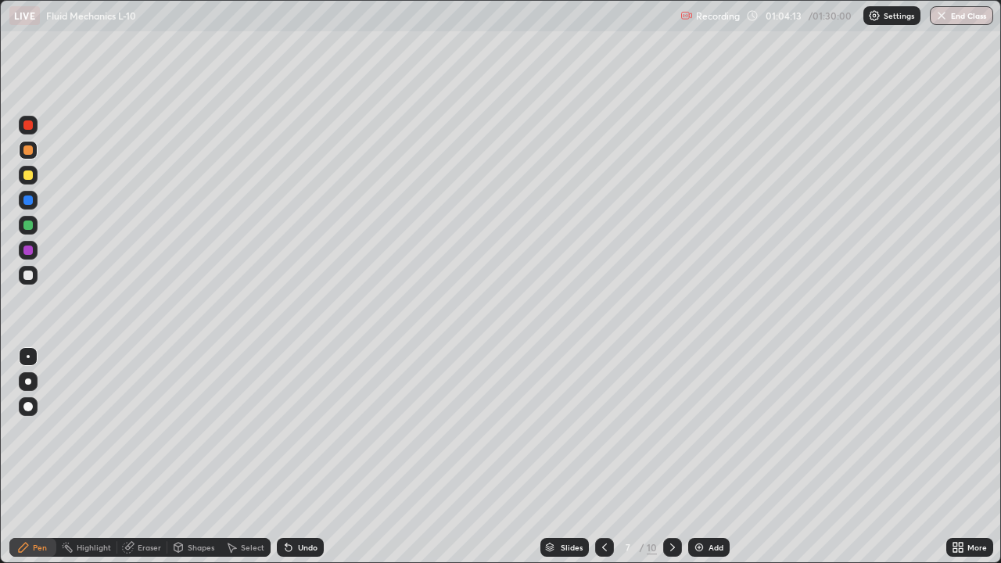
click at [303, 452] on div "Undo" at bounding box center [308, 548] width 20 height 8
click at [605, 452] on icon at bounding box center [604, 547] width 13 height 13
click at [671, 452] on icon at bounding box center [672, 547] width 13 height 13
click at [603, 452] on icon at bounding box center [604, 547] width 13 height 13
click at [703, 452] on img at bounding box center [699, 547] width 13 height 13
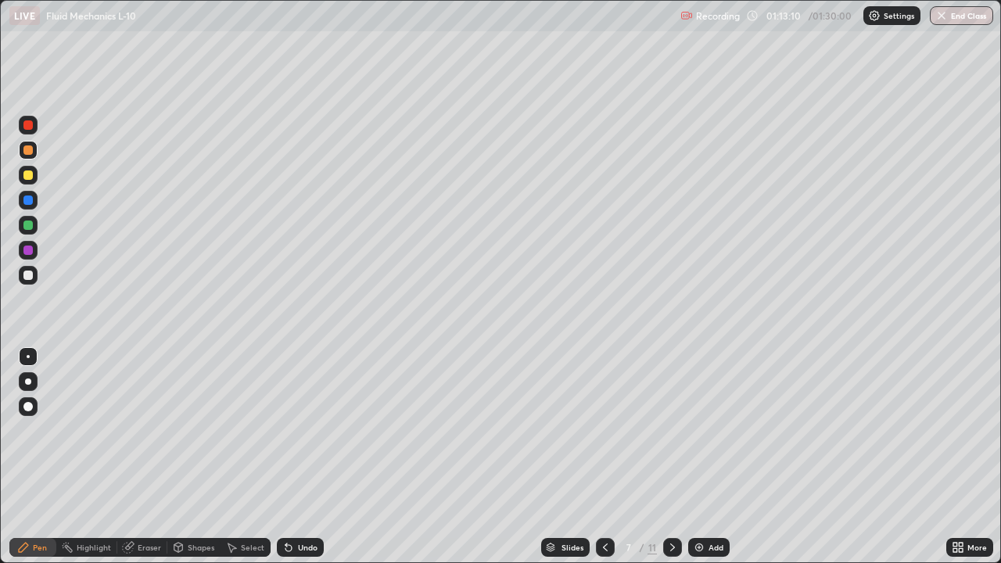
click at [29, 278] on div at bounding box center [27, 275] width 9 height 9
click at [707, 452] on div "Add" at bounding box center [708, 547] width 41 height 19
click at [31, 182] on div at bounding box center [28, 175] width 19 height 19
click at [955, 22] on button "End Class" at bounding box center [961, 15] width 63 height 19
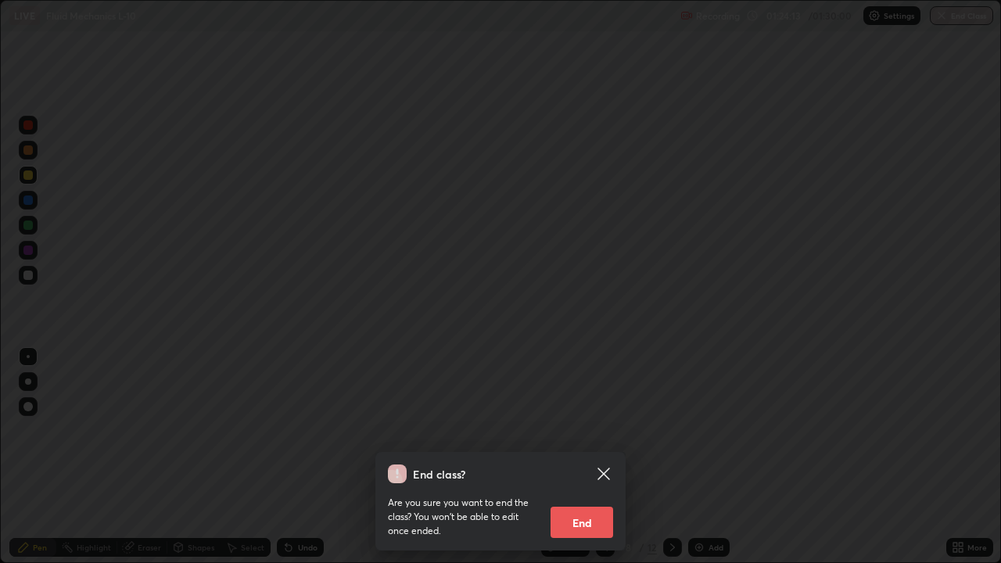
click at [602, 452] on button "End" at bounding box center [582, 522] width 63 height 31
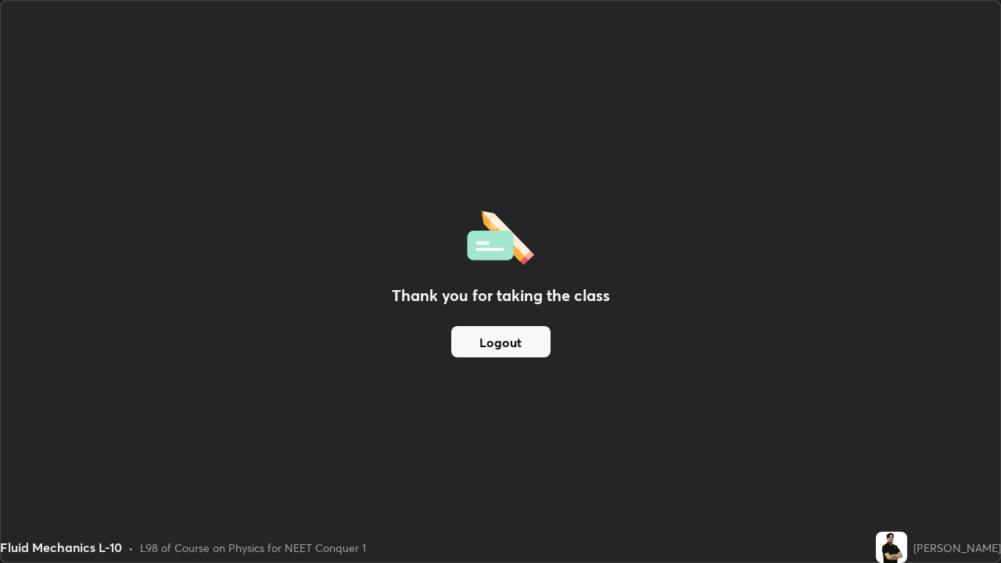
click at [512, 347] on button "Logout" at bounding box center [500, 341] width 99 height 31
